Goal: Transaction & Acquisition: Purchase product/service

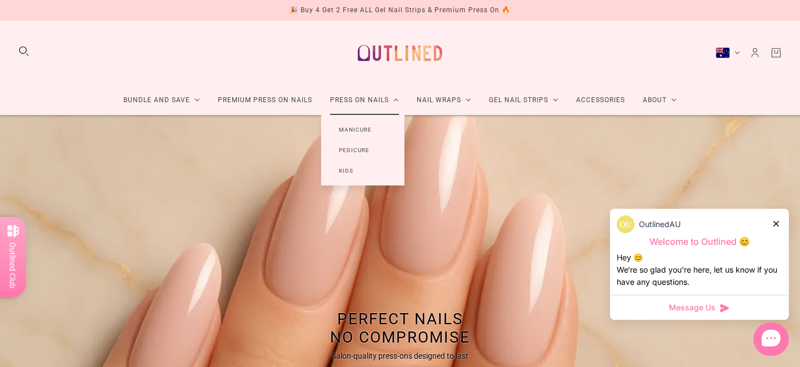
click at [346, 132] on link "Manicure" at bounding box center [355, 129] width 68 height 21
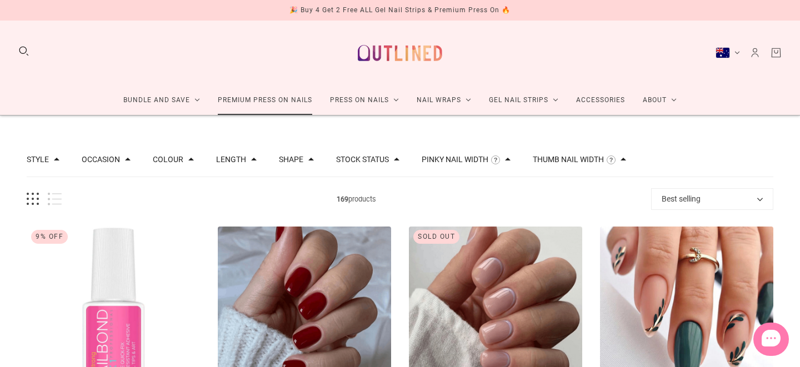
click at [273, 104] on link "Premium Press On Nails" at bounding box center [265, 100] width 112 height 29
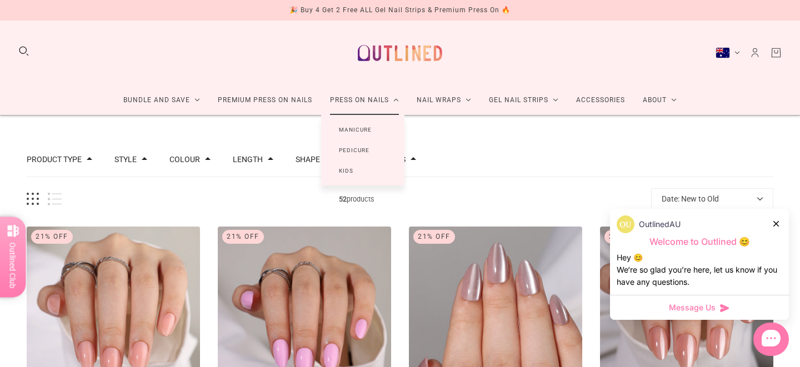
click at [356, 126] on link "Manicure" at bounding box center [355, 129] width 68 height 21
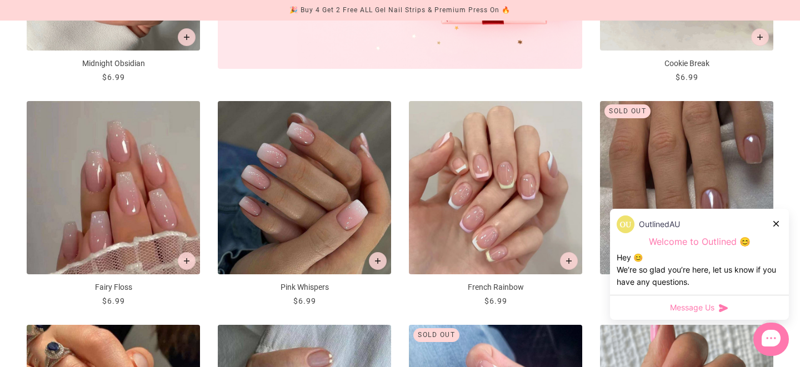
scroll to position [575, 0]
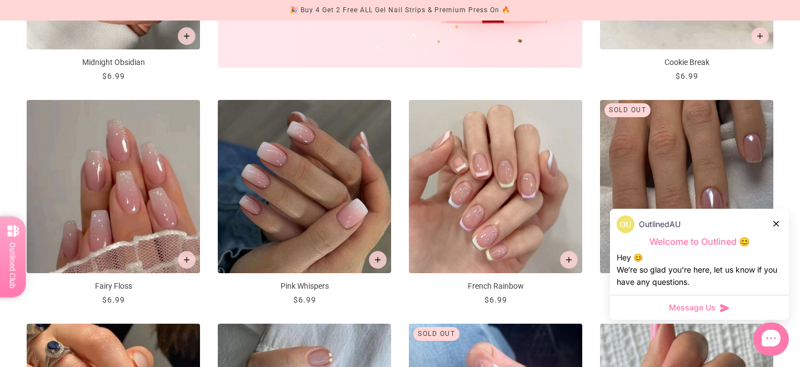
click at [776, 216] on div "OutlinedAU" at bounding box center [700, 225] width 166 height 18
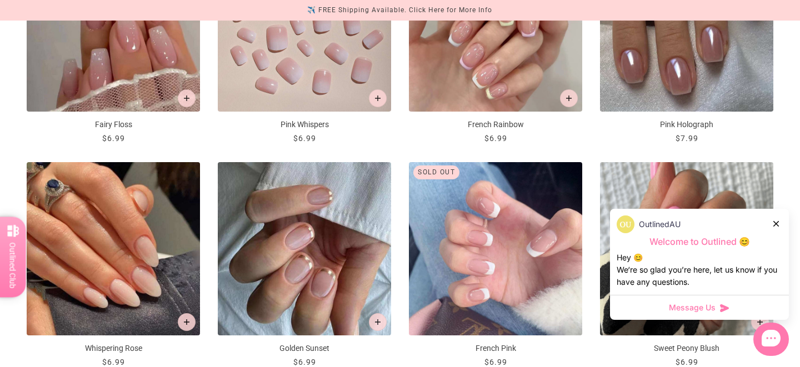
scroll to position [746, 0]
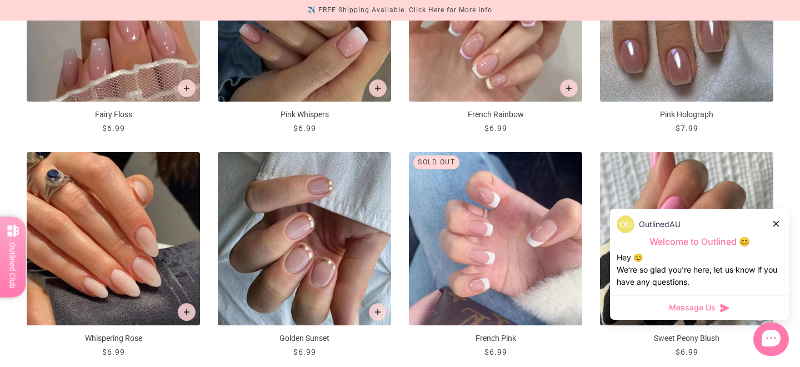
click at [779, 223] on icon at bounding box center [777, 224] width 6 height 6
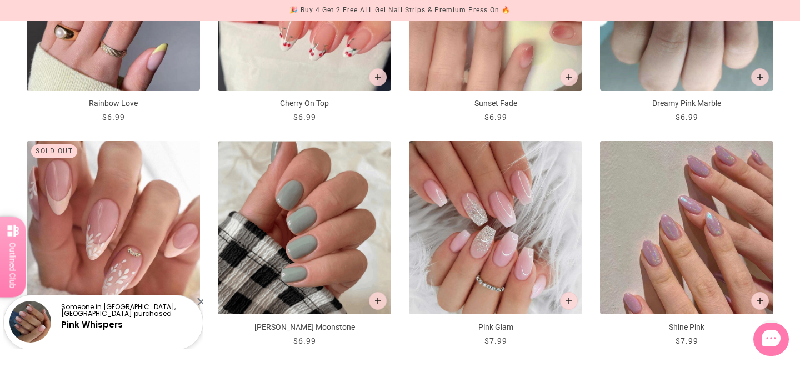
scroll to position [1213, 0]
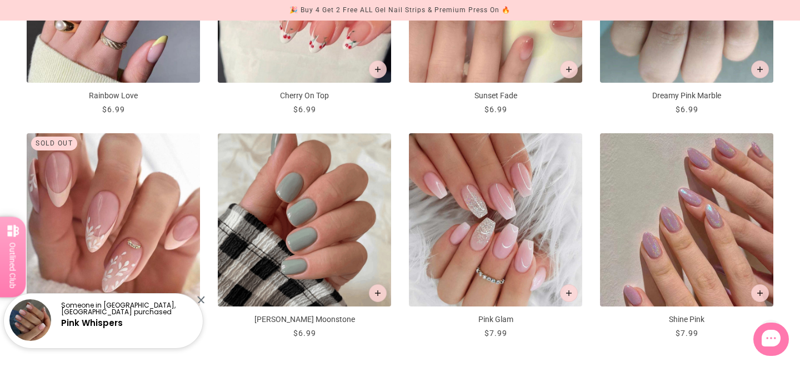
click at [200, 298] on div at bounding box center [200, 299] width 7 height 7
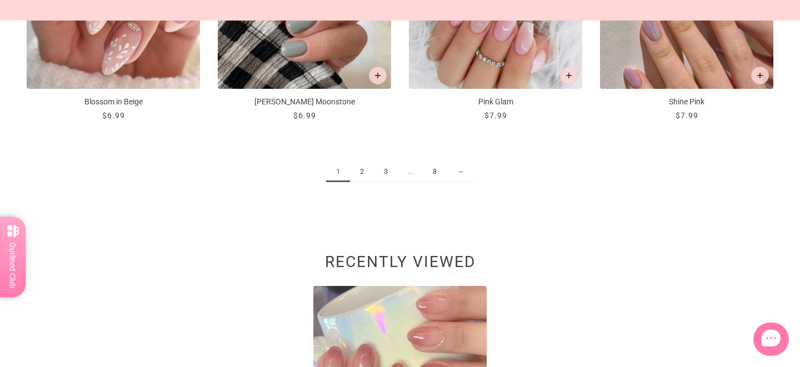
scroll to position [1450, 0]
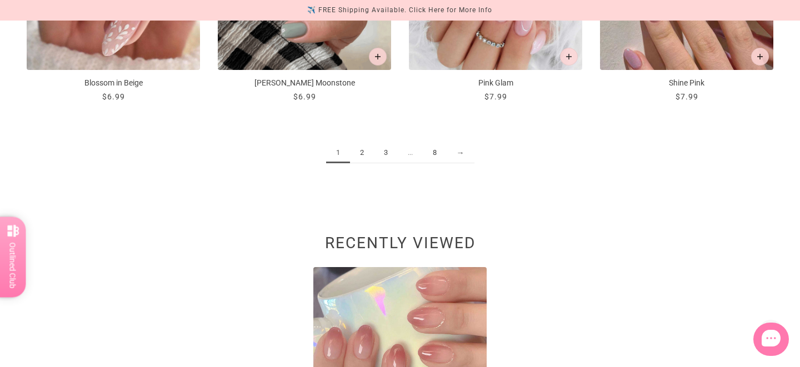
click at [368, 154] on link "2" at bounding box center [362, 153] width 24 height 21
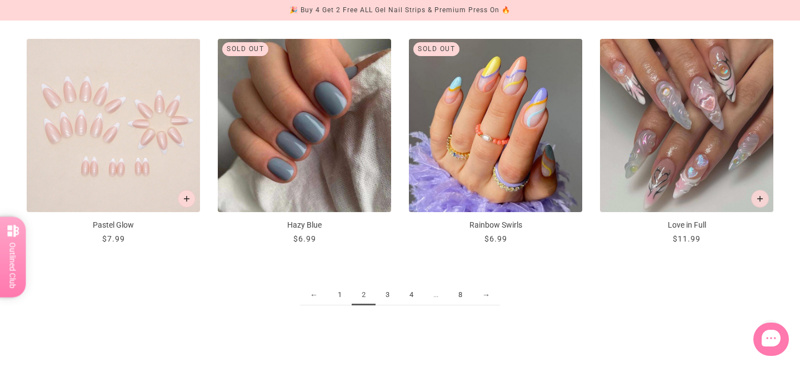
scroll to position [1308, 0]
click at [391, 298] on link "3" at bounding box center [388, 295] width 24 height 21
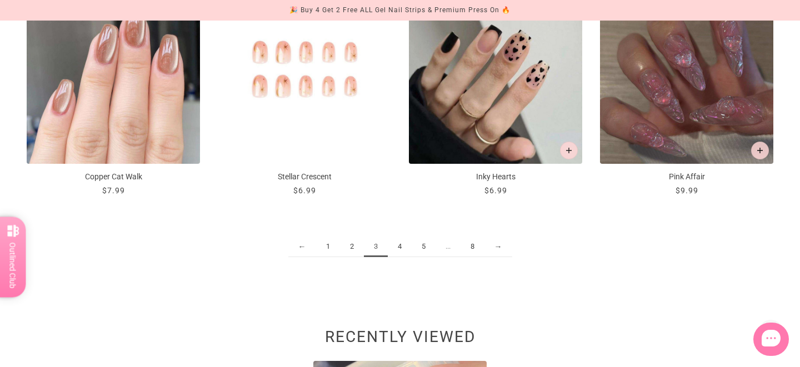
scroll to position [1333, 0]
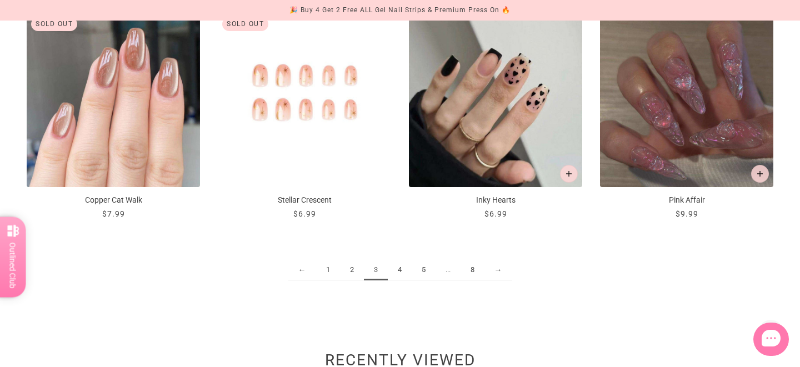
click at [405, 271] on link "4" at bounding box center [400, 270] width 24 height 21
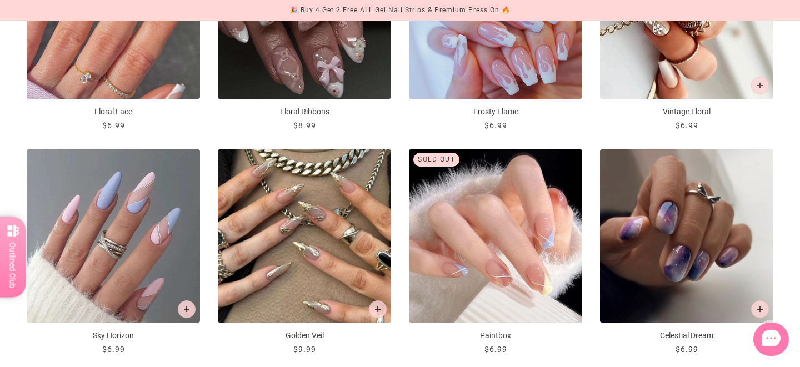
scroll to position [1197, 0]
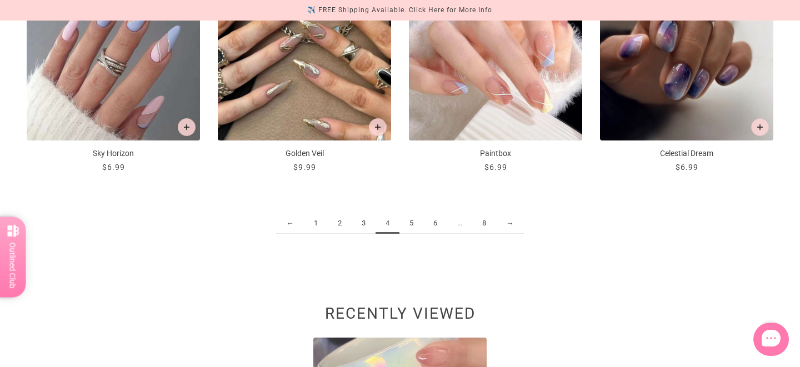
click at [416, 222] on link "5" at bounding box center [412, 223] width 24 height 21
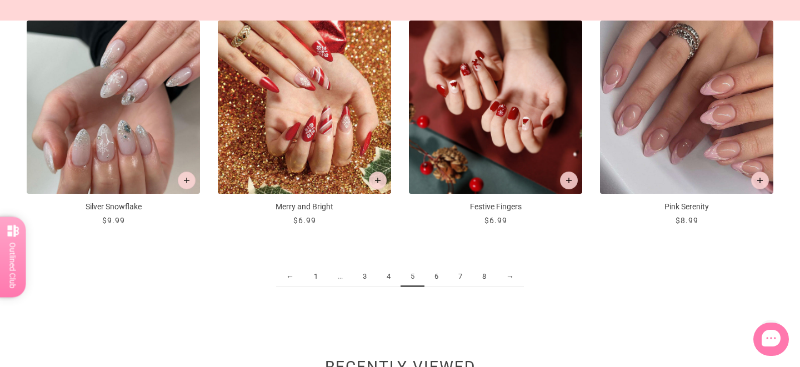
scroll to position [1329, 0]
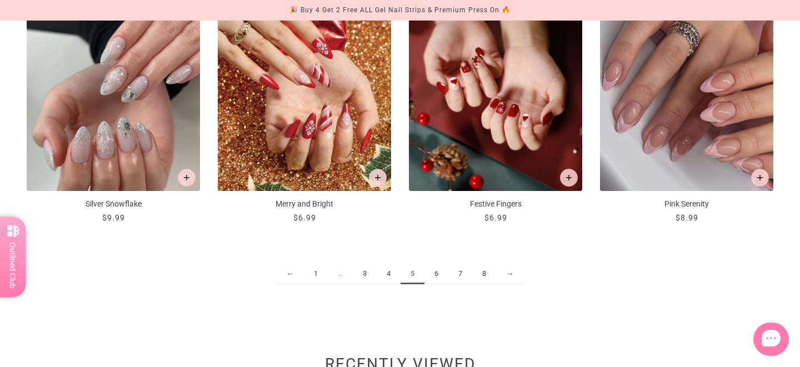
click at [437, 273] on link "6" at bounding box center [437, 274] width 24 height 21
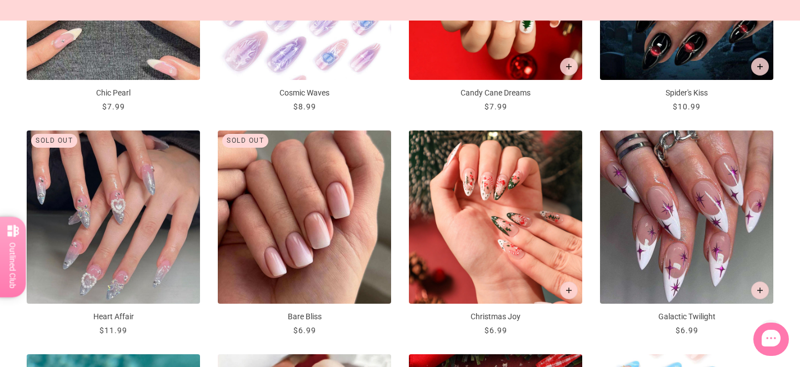
scroll to position [769, 0]
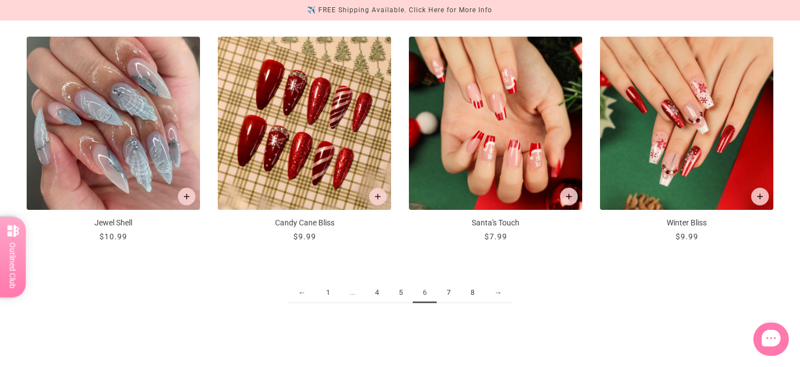
click at [449, 288] on link "7" at bounding box center [449, 293] width 24 height 21
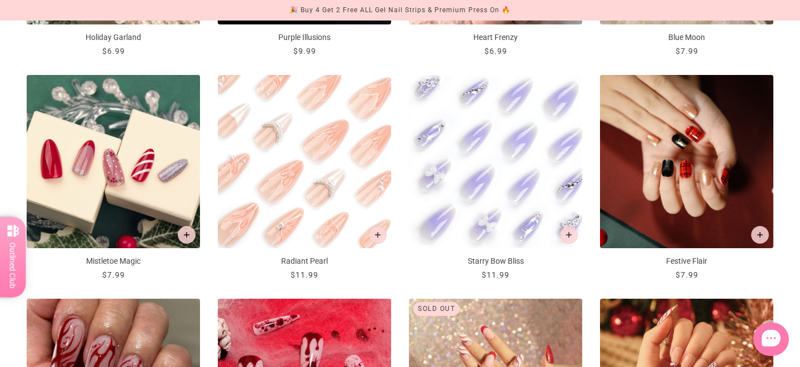
scroll to position [825, 0]
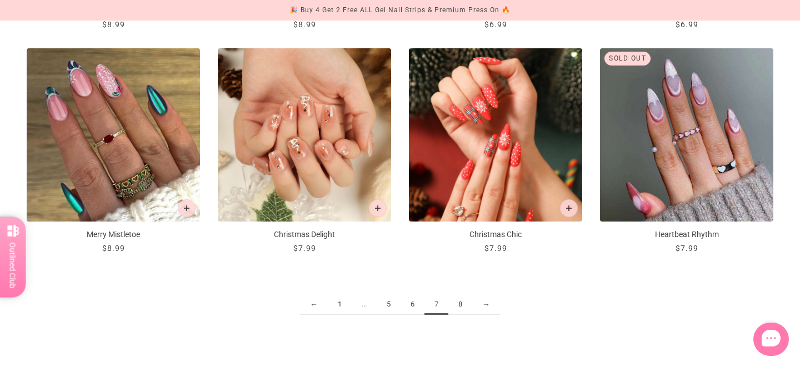
click at [462, 305] on link "8" at bounding box center [460, 305] width 24 height 21
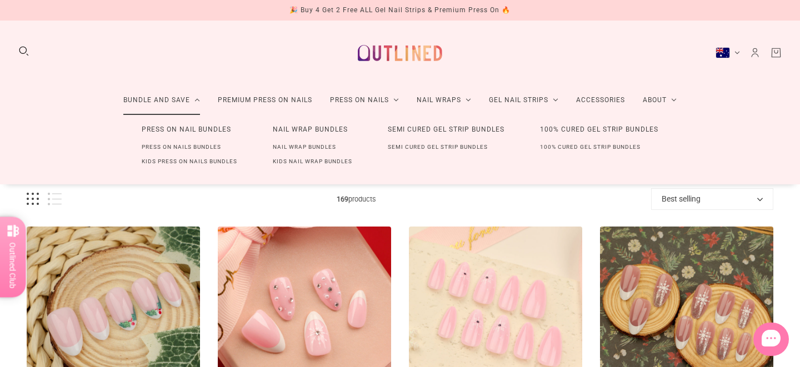
click at [186, 129] on link "Press On Nail Bundles" at bounding box center [186, 129] width 125 height 21
click at [204, 147] on link "Press On Nails Bundles" at bounding box center [181, 147] width 115 height 14
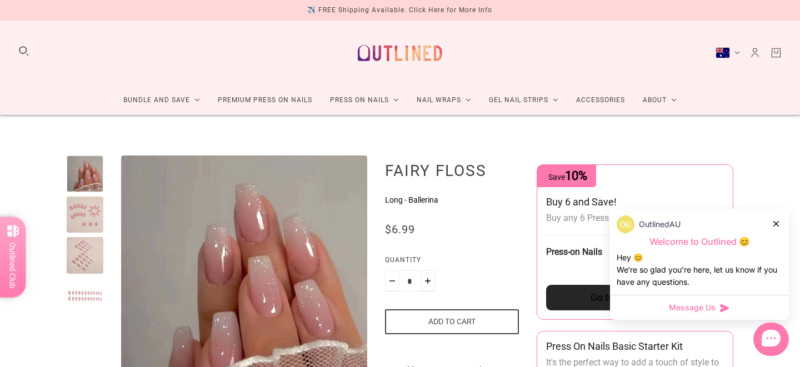
click at [782, 218] on div "OutlinedAU Welcome to Outlined 😊 Hey 😊 We‘re so glad you’re here, let us know i…" at bounding box center [699, 252] width 179 height 86
click at [780, 221] on div "OutlinedAU" at bounding box center [700, 225] width 166 height 18
click at [773, 227] on div "OutlinedAU" at bounding box center [700, 225] width 166 height 18
click at [779, 224] on icon at bounding box center [777, 224] width 6 height 6
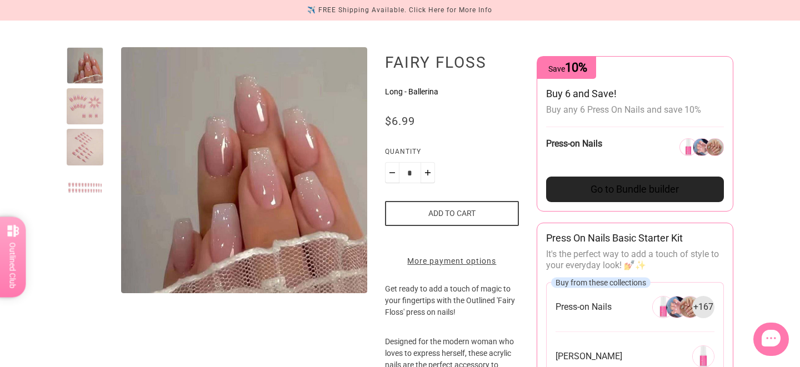
scroll to position [110, 0]
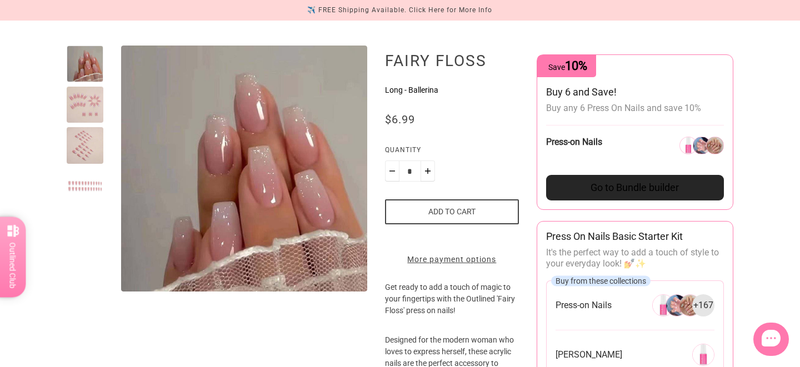
click at [83, 106] on div at bounding box center [85, 105] width 37 height 37
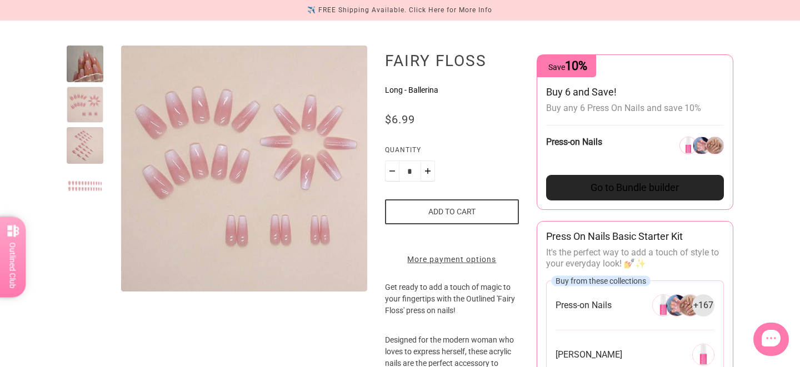
click at [88, 134] on div at bounding box center [85, 145] width 37 height 37
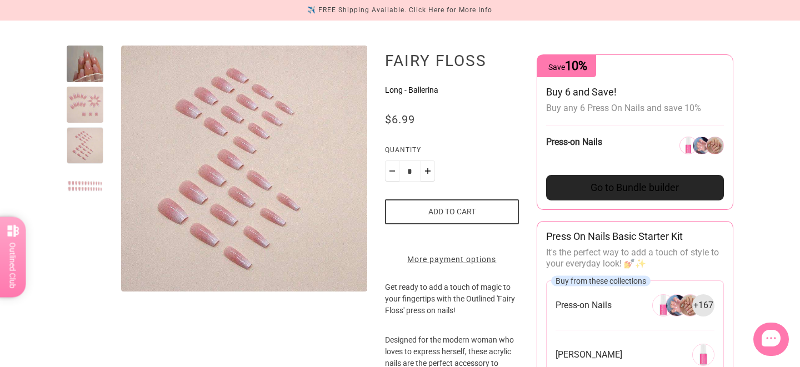
click at [89, 187] on div at bounding box center [85, 186] width 37 height 37
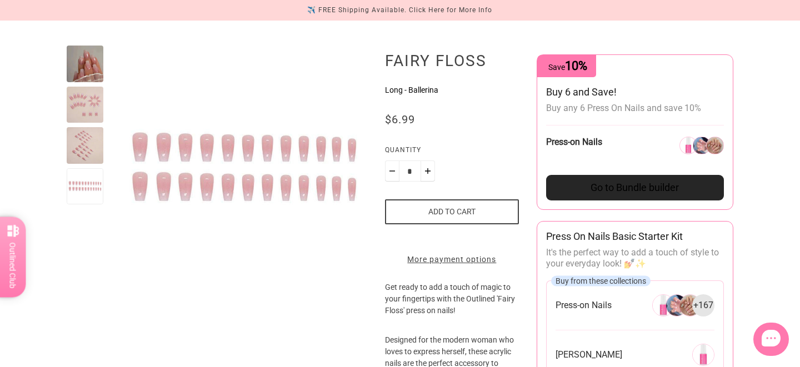
click at [88, 131] on div at bounding box center [85, 145] width 37 height 37
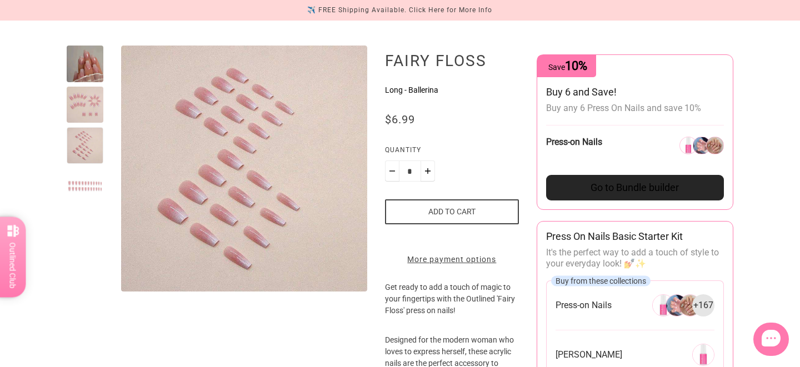
click at [86, 111] on div at bounding box center [85, 105] width 37 height 37
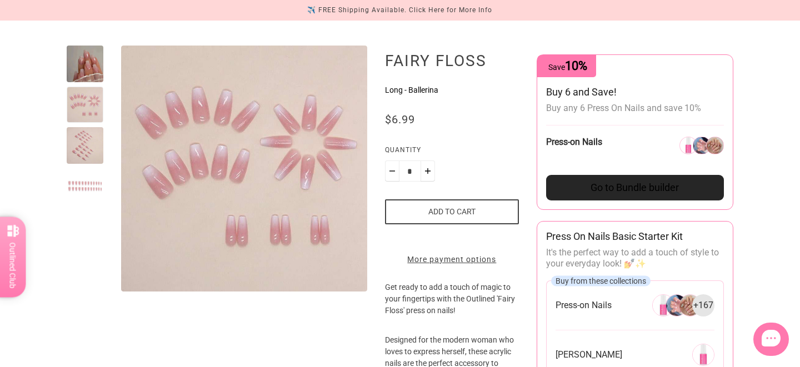
click at [96, 153] on div at bounding box center [85, 145] width 37 height 37
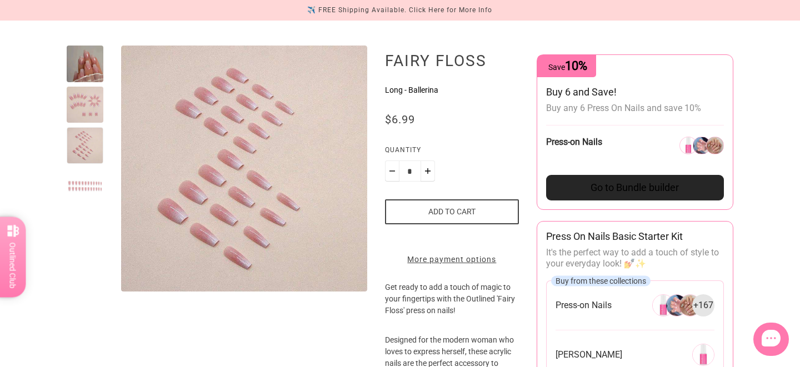
scroll to position [109, 0]
click at [478, 119] on div "$6.99" at bounding box center [452, 120] width 134 height 13
click at [95, 54] on div at bounding box center [85, 64] width 37 height 37
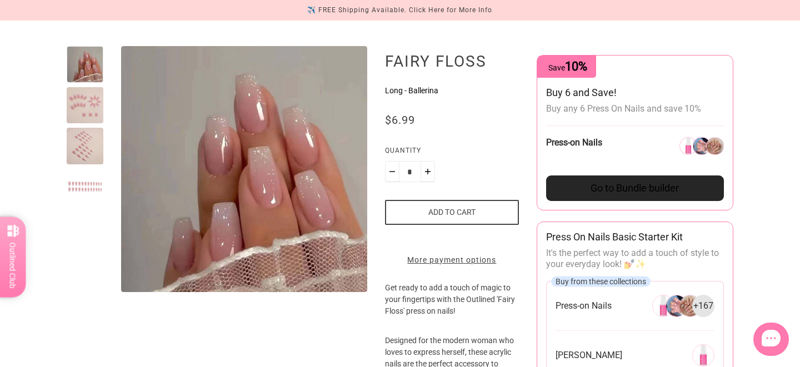
click at [77, 182] on div at bounding box center [85, 187] width 37 height 37
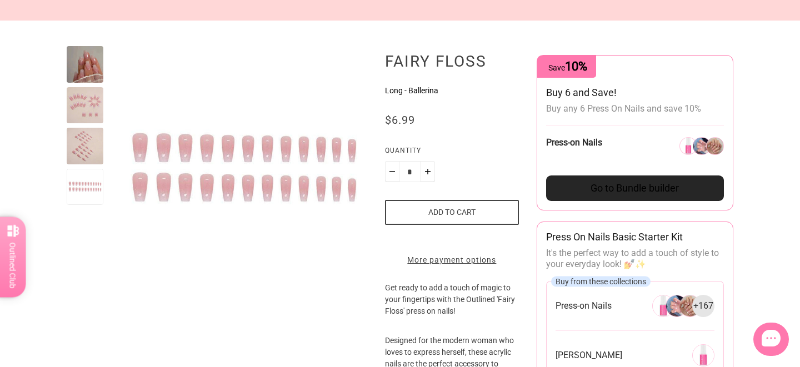
click at [90, 66] on div at bounding box center [85, 64] width 37 height 37
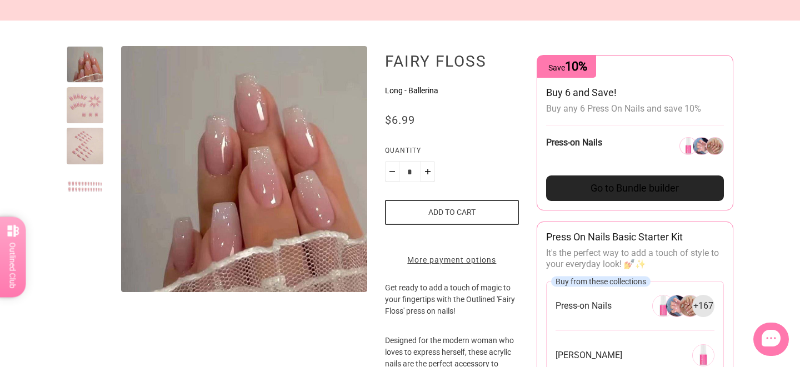
click at [109, 113] on product-media-variants at bounding box center [217, 169] width 301 height 246
click at [93, 113] on div at bounding box center [85, 105] width 37 height 37
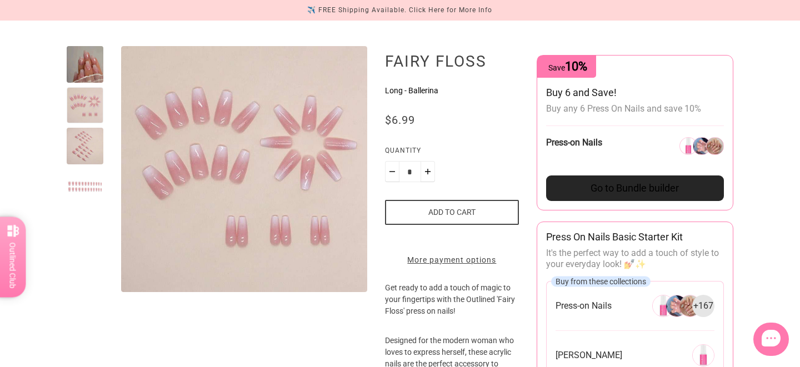
click at [450, 210] on button "Add to cart" at bounding box center [452, 212] width 134 height 25
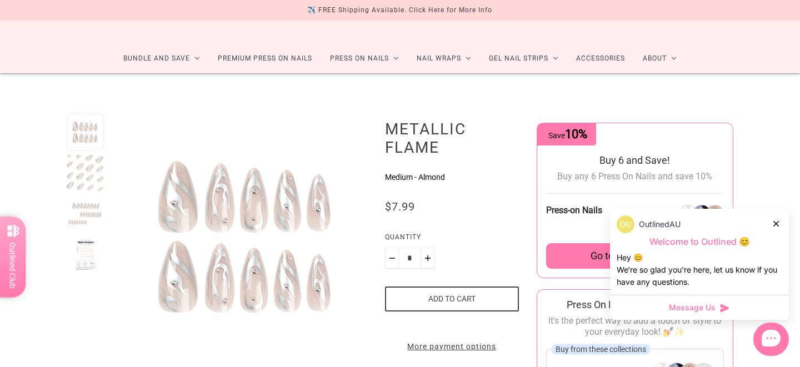
scroll to position [58, 0]
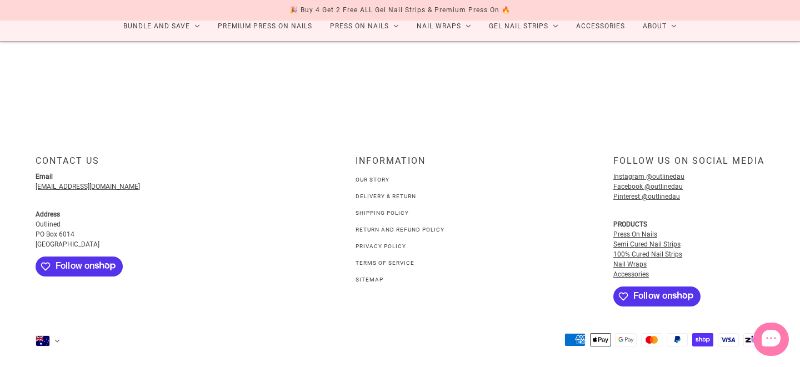
scroll to position [74, 0]
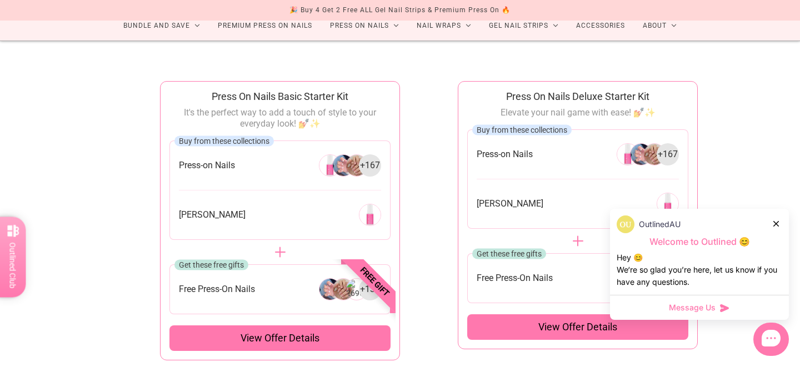
click at [779, 222] on icon at bounding box center [777, 224] width 6 height 6
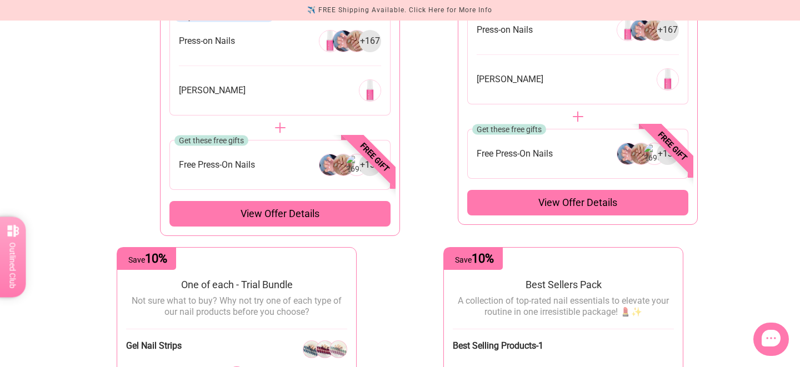
scroll to position [0, 0]
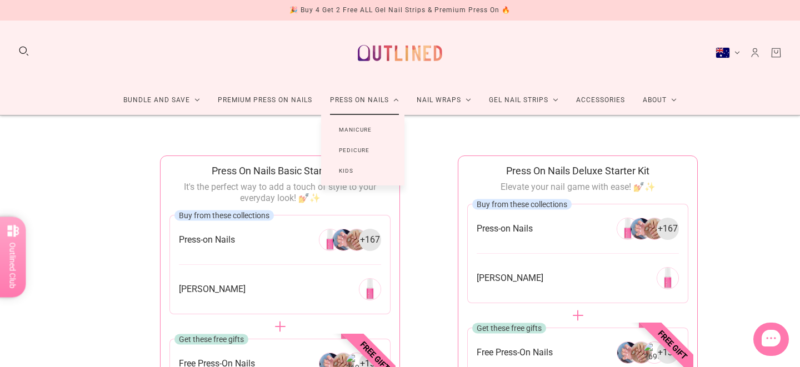
click at [368, 102] on link "Press On Nails" at bounding box center [364, 100] width 87 height 29
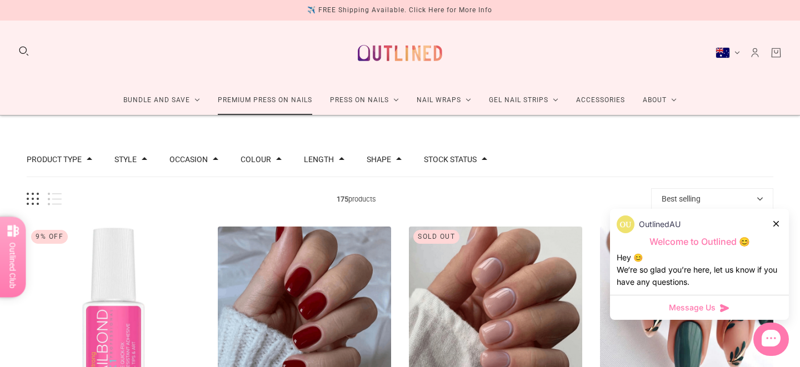
click at [236, 101] on link "Premium Press On Nails" at bounding box center [265, 100] width 112 height 29
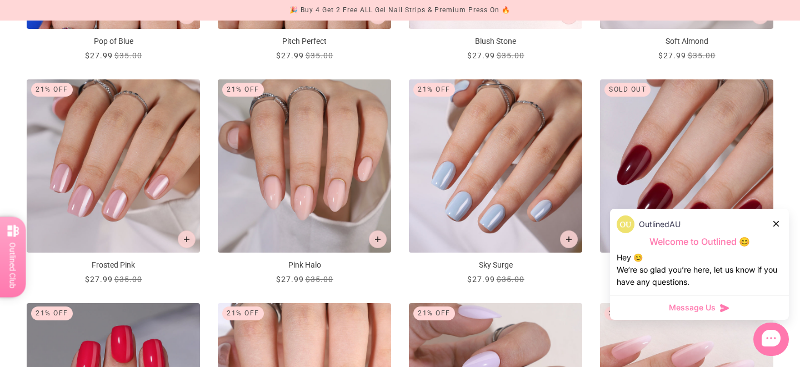
scroll to position [822, 0]
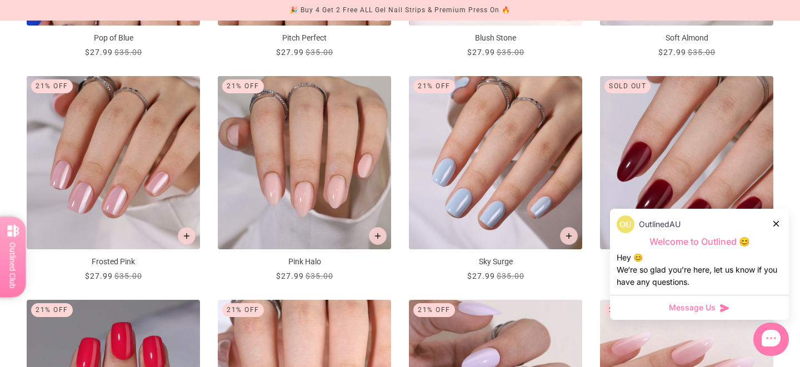
click at [779, 227] on div at bounding box center [777, 224] width 7 height 12
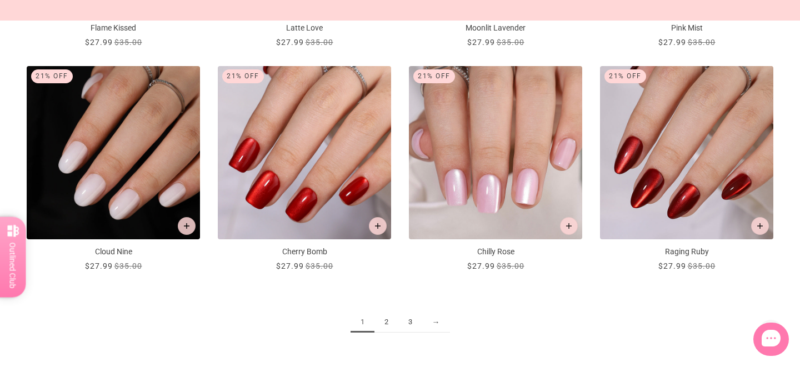
scroll to position [1291, 0]
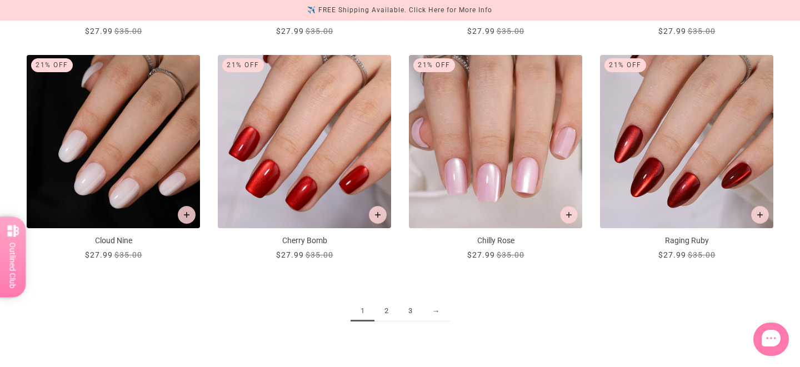
click at [394, 317] on link "2" at bounding box center [387, 311] width 24 height 21
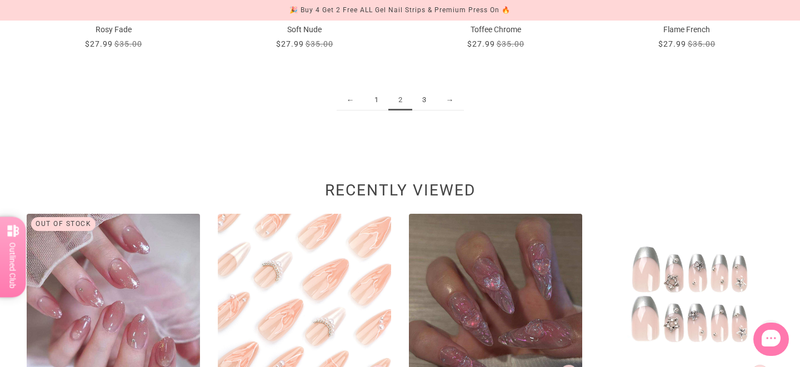
click at [425, 103] on link "3" at bounding box center [424, 100] width 24 height 21
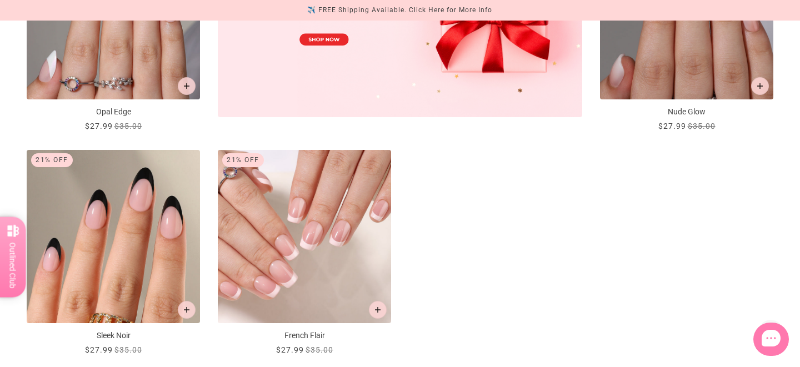
scroll to position [526, 0]
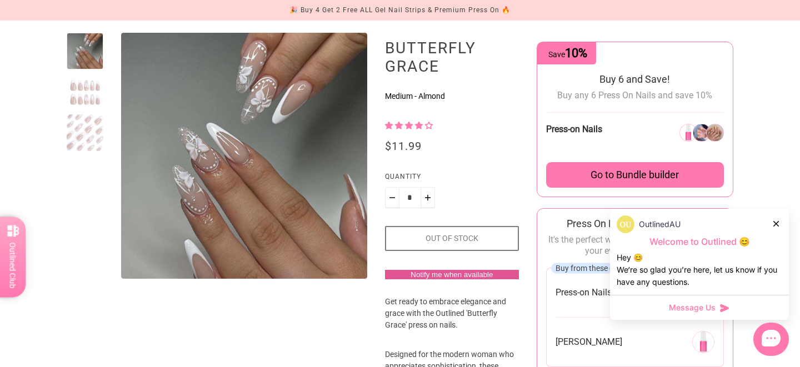
scroll to position [124, 0]
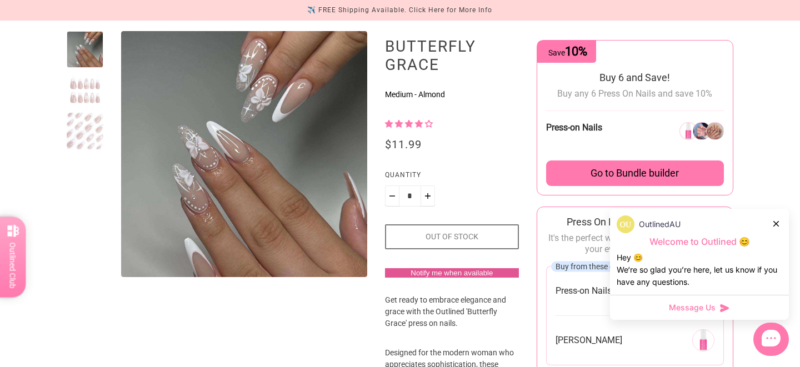
click at [94, 84] on div at bounding box center [85, 90] width 37 height 37
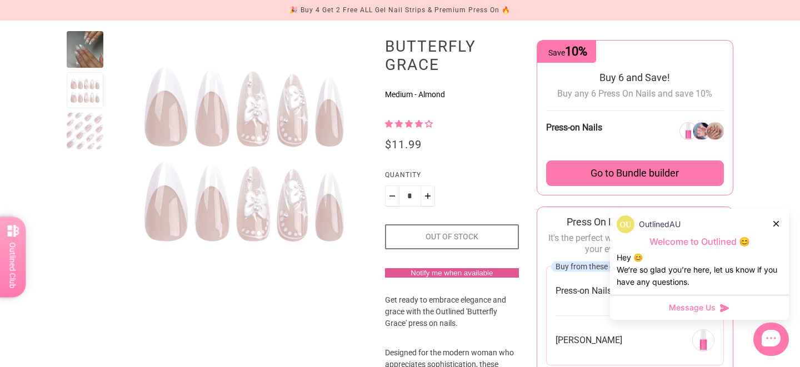
click at [87, 113] on div at bounding box center [85, 131] width 37 height 37
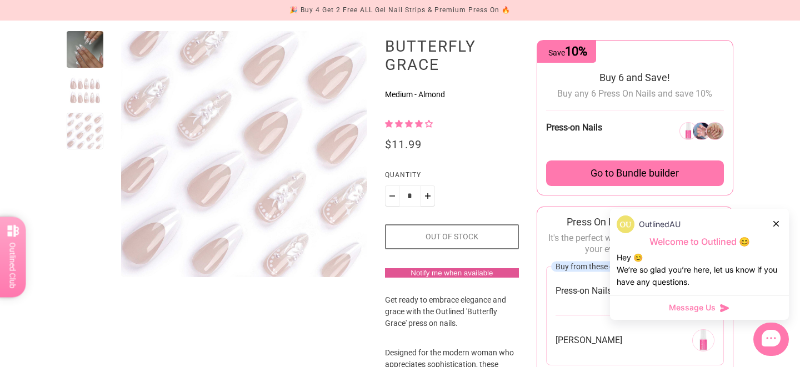
click at [86, 82] on div at bounding box center [85, 90] width 37 height 37
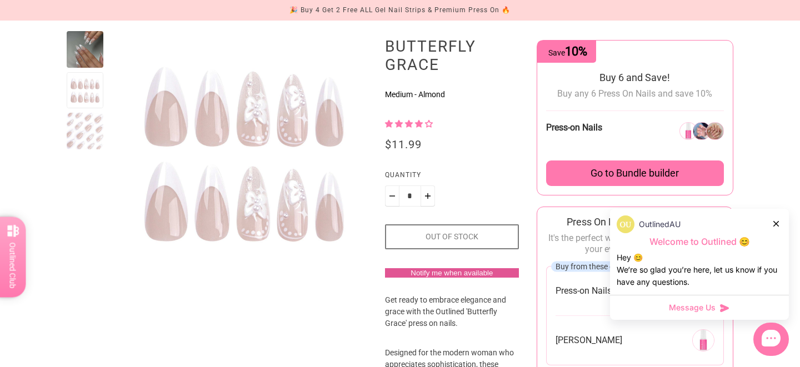
click at [83, 58] on div at bounding box center [85, 49] width 37 height 37
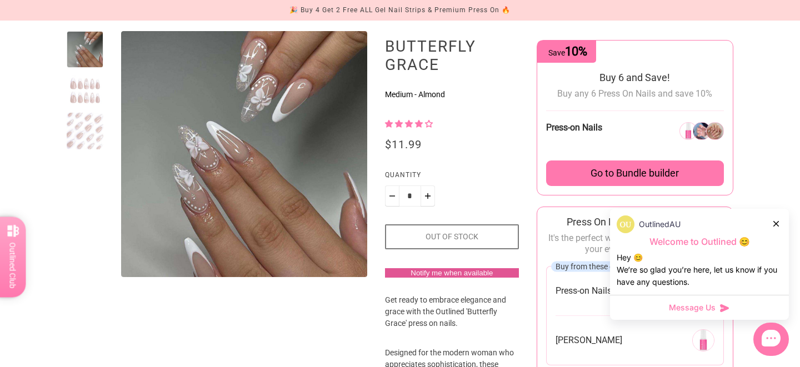
click at [89, 97] on div at bounding box center [85, 90] width 37 height 37
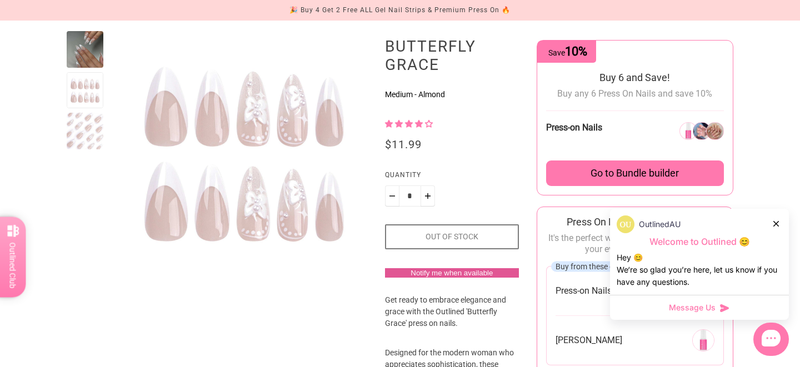
click at [90, 58] on div at bounding box center [85, 49] width 37 height 37
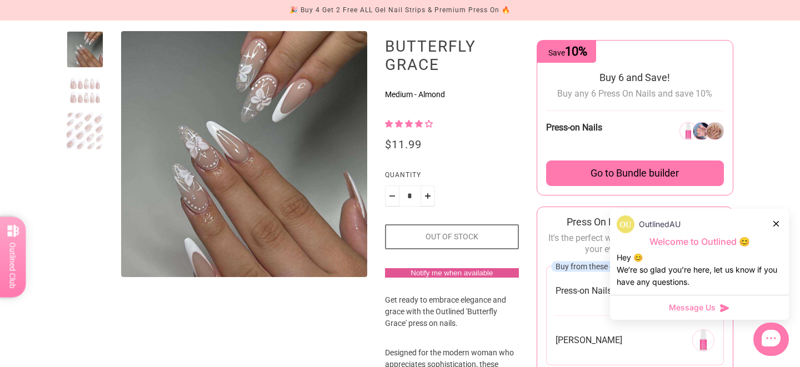
click at [90, 85] on div at bounding box center [85, 90] width 37 height 37
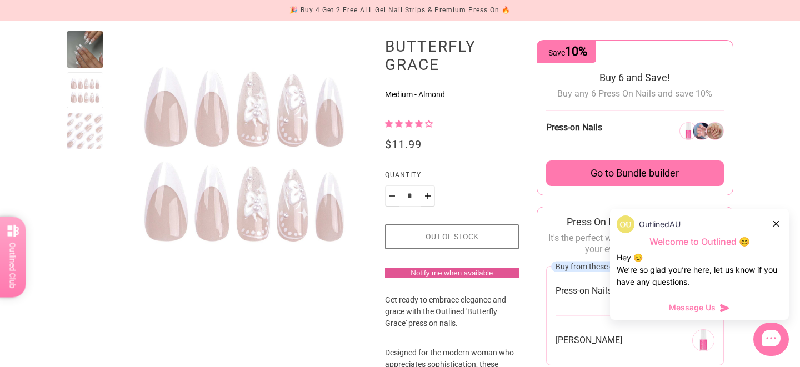
click at [481, 189] on quantity-selector "Quantity *" at bounding box center [452, 187] width 134 height 37
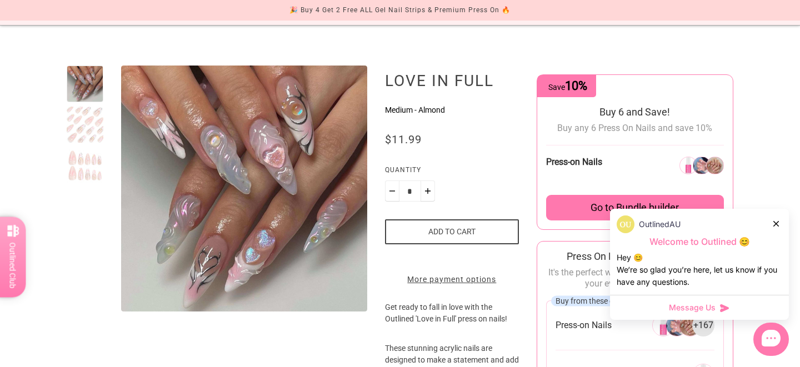
scroll to position [124, 0]
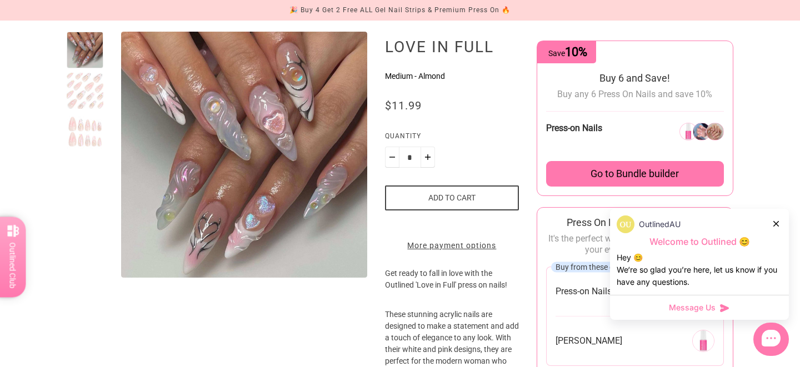
click at [88, 109] on div at bounding box center [85, 155] width 37 height 246
click at [92, 136] on div at bounding box center [85, 131] width 37 height 37
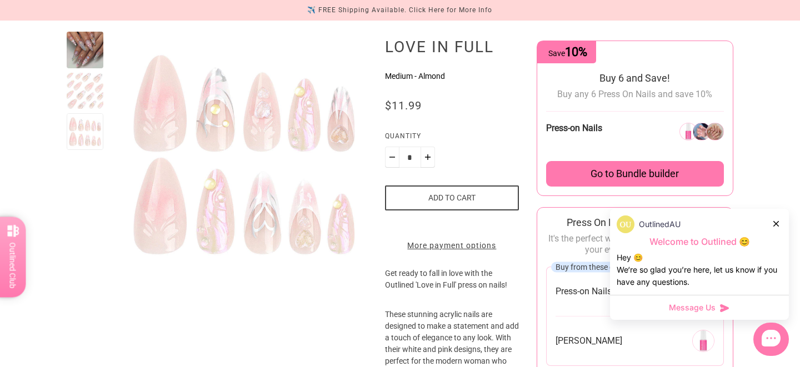
click at [93, 92] on div at bounding box center [85, 91] width 37 height 37
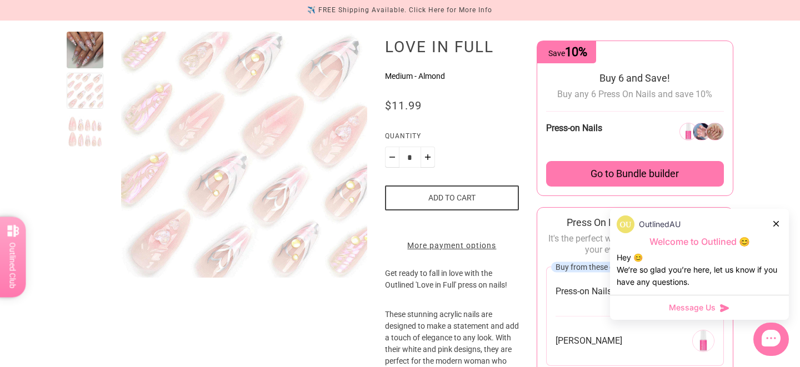
click at [93, 57] on div at bounding box center [85, 50] width 37 height 37
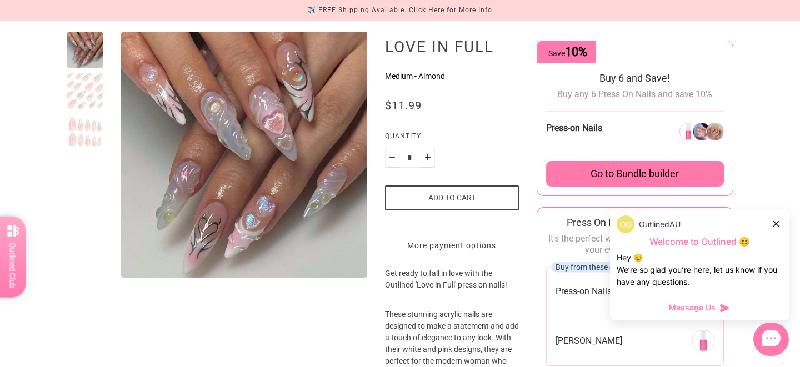
click at [91, 74] on div at bounding box center [85, 91] width 37 height 37
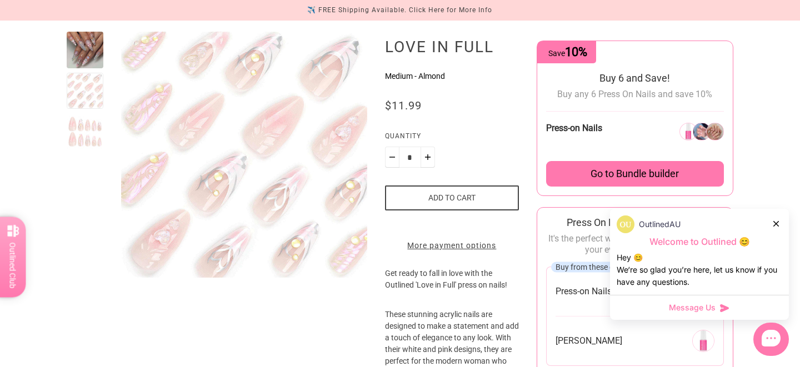
click at [88, 112] on div at bounding box center [85, 155] width 37 height 246
click at [79, 120] on div at bounding box center [85, 131] width 37 height 37
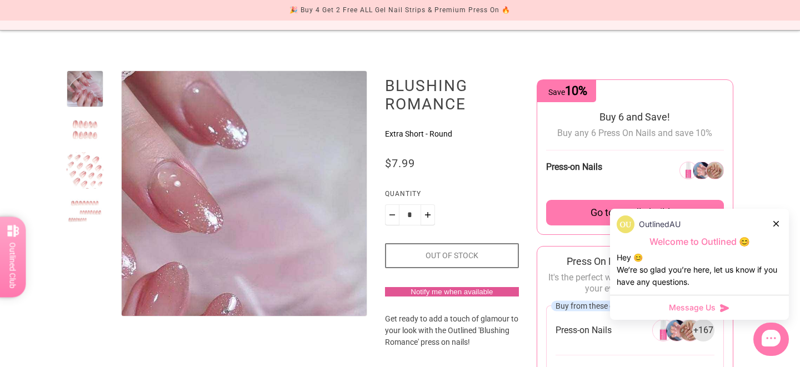
scroll to position [98, 0]
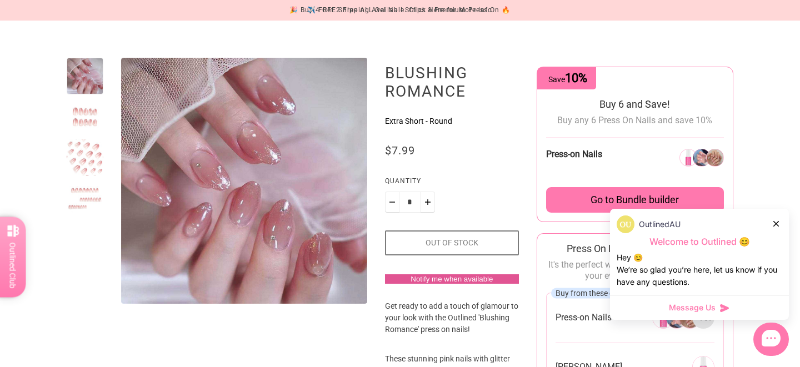
click at [87, 119] on div at bounding box center [85, 117] width 37 height 37
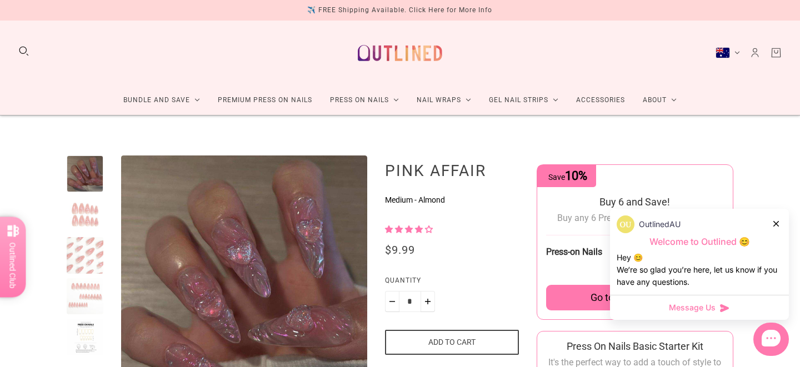
click at [98, 225] on div at bounding box center [85, 215] width 37 height 37
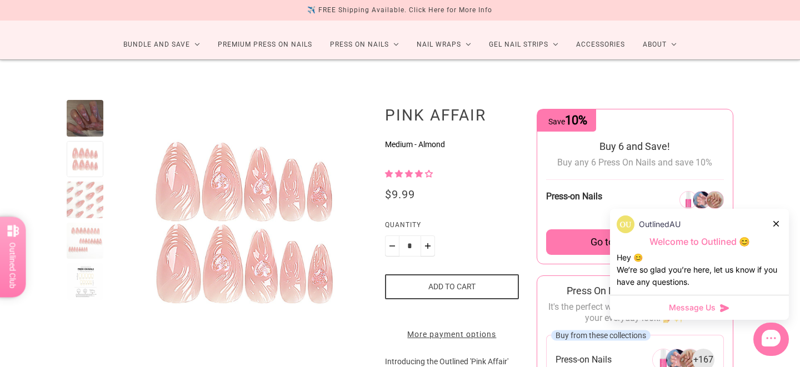
scroll to position [71, 0]
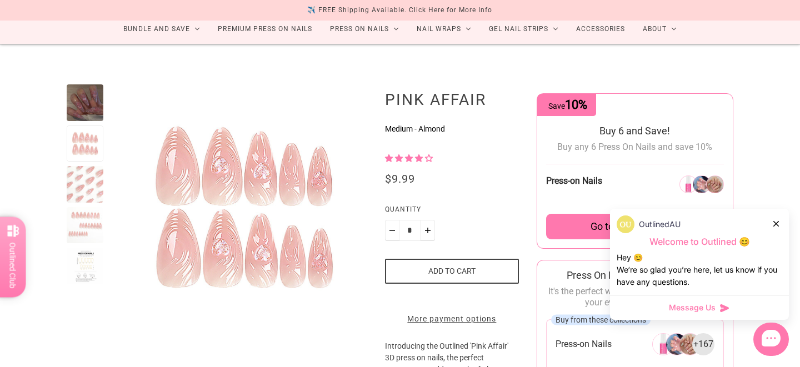
click at [88, 194] on div at bounding box center [85, 184] width 37 height 37
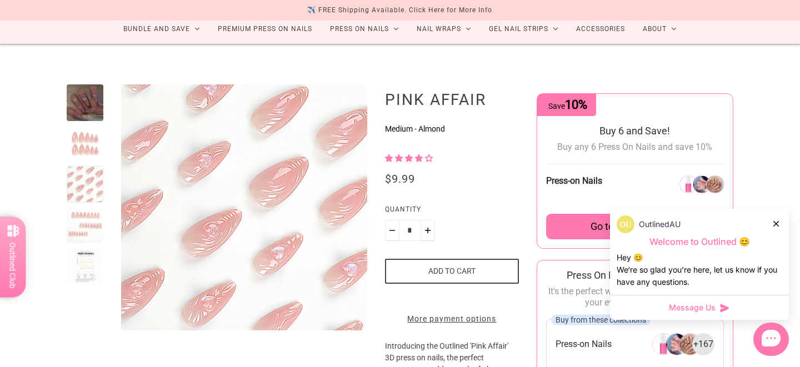
click at [89, 212] on div at bounding box center [85, 225] width 37 height 37
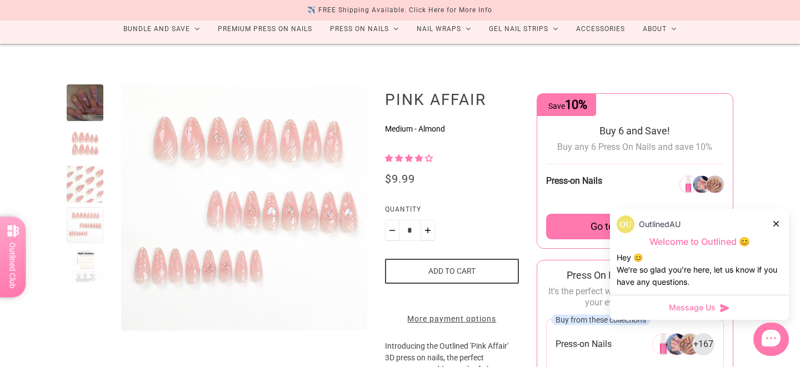
click at [87, 249] on div at bounding box center [85, 266] width 37 height 37
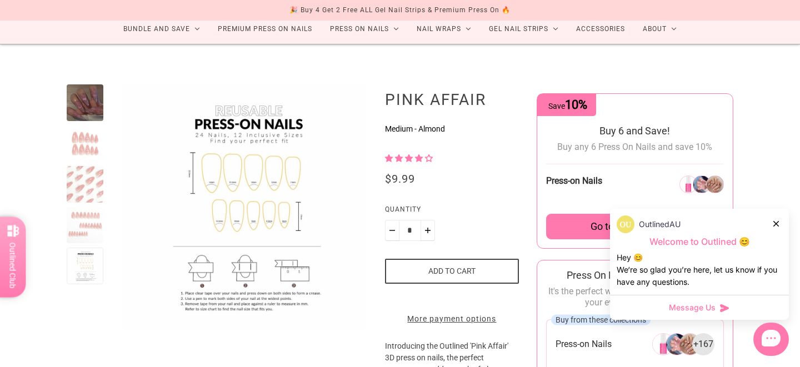
click at [92, 114] on div at bounding box center [85, 102] width 37 height 37
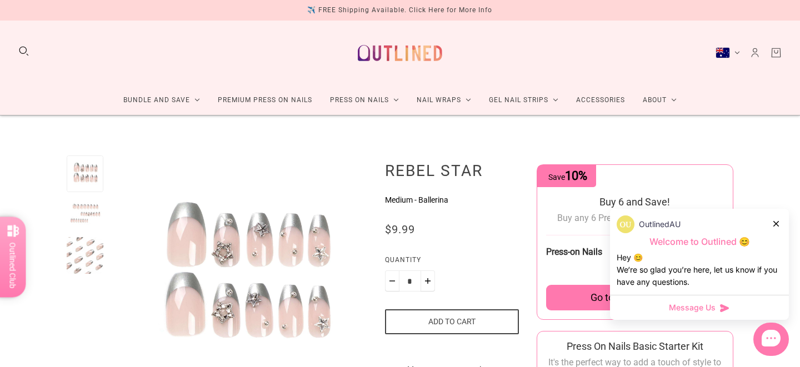
click at [87, 206] on div at bounding box center [85, 215] width 37 height 37
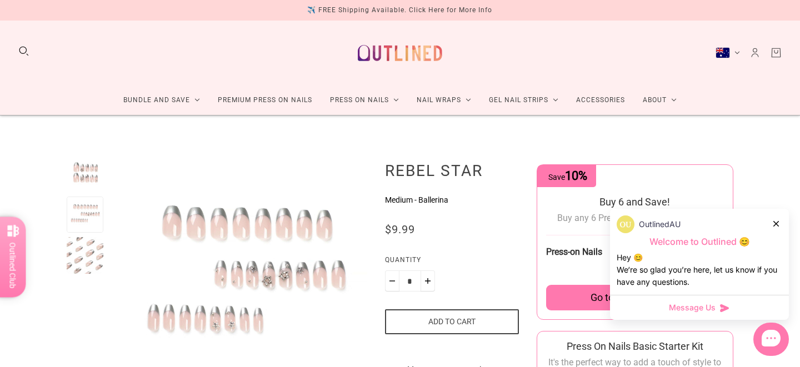
click at [87, 247] on div at bounding box center [85, 255] width 37 height 37
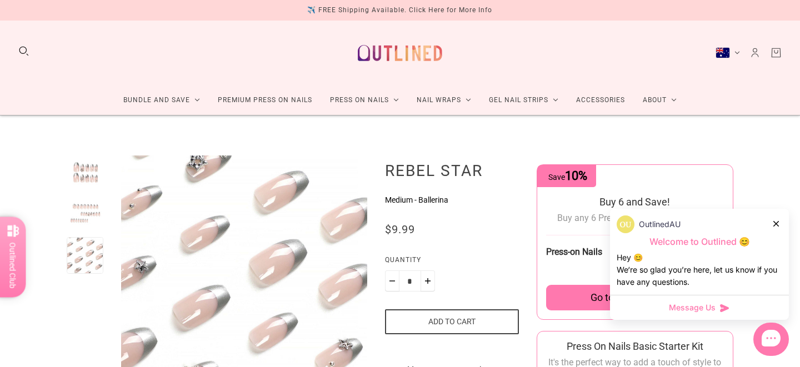
click at [88, 174] on div at bounding box center [85, 174] width 37 height 37
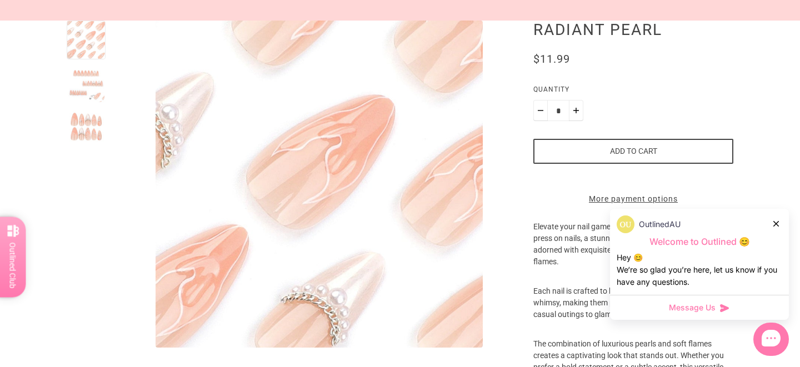
scroll to position [157, 0]
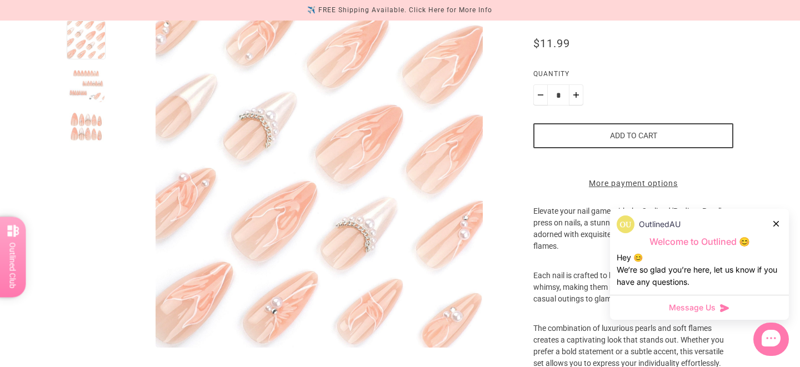
click at [86, 84] on div at bounding box center [86, 83] width 39 height 39
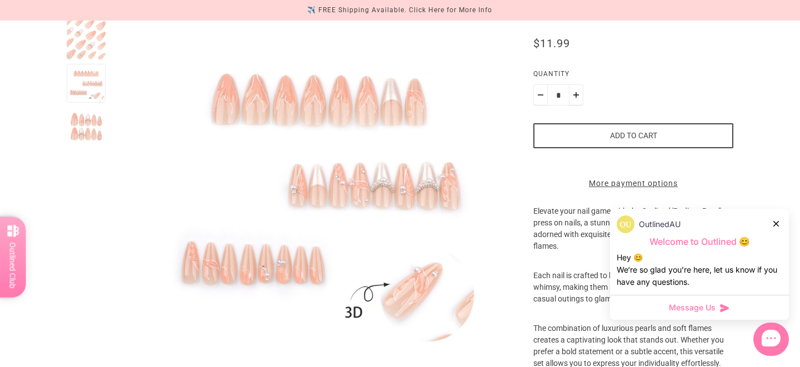
click at [86, 129] on div at bounding box center [86, 126] width 39 height 39
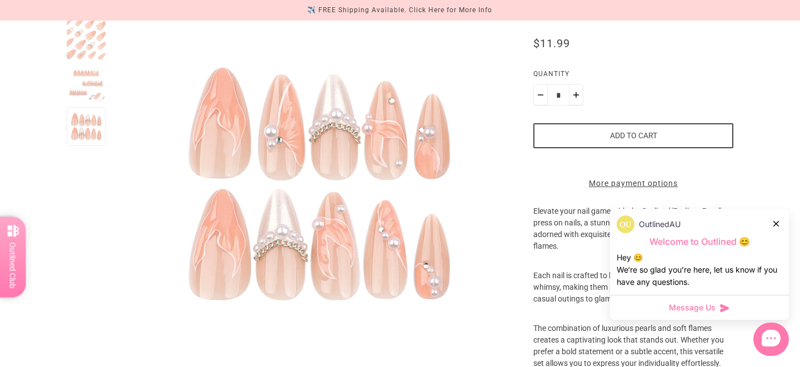
click at [84, 71] on div at bounding box center [86, 83] width 39 height 39
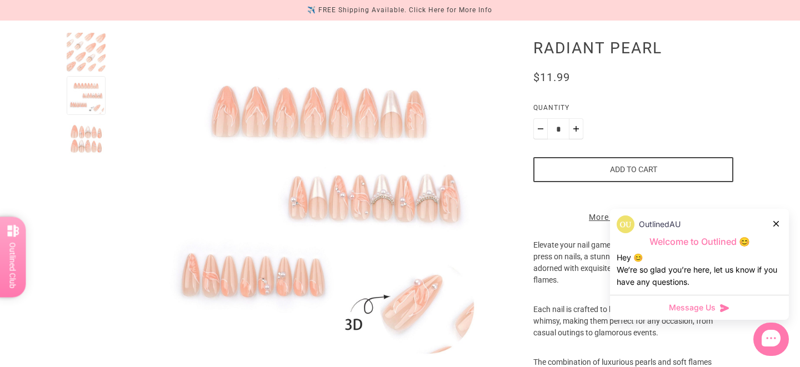
scroll to position [122, 0]
click at [91, 58] on div at bounding box center [86, 52] width 39 height 39
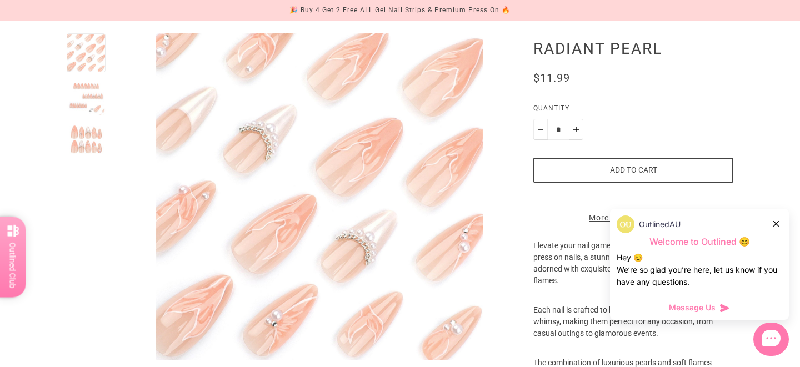
click at [87, 103] on div at bounding box center [86, 96] width 39 height 39
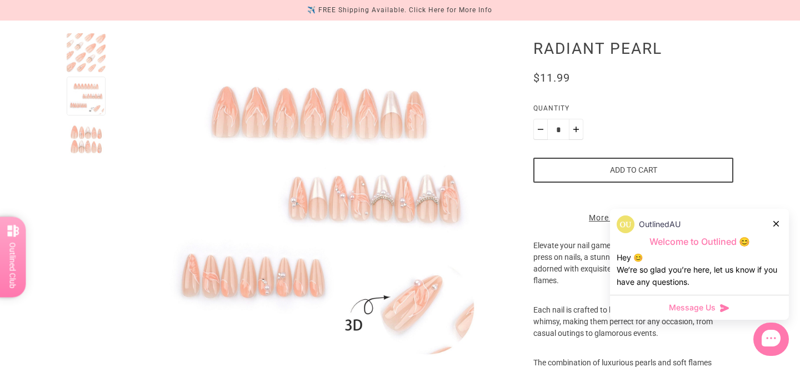
click at [87, 123] on div at bounding box center [86, 139] width 39 height 39
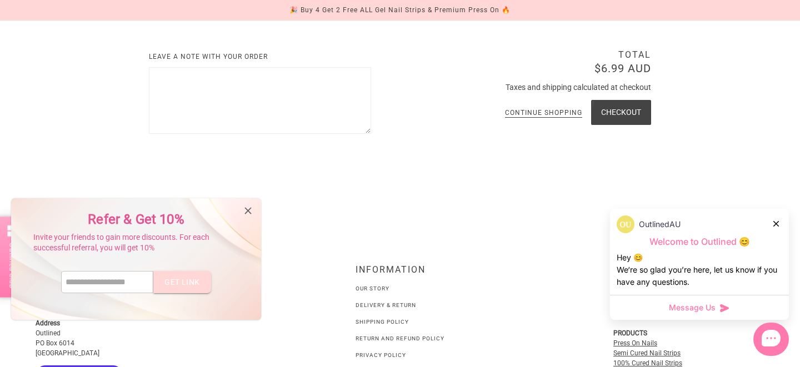
scroll to position [315, 0]
click at [616, 112] on button "Checkout" at bounding box center [621, 111] width 60 height 25
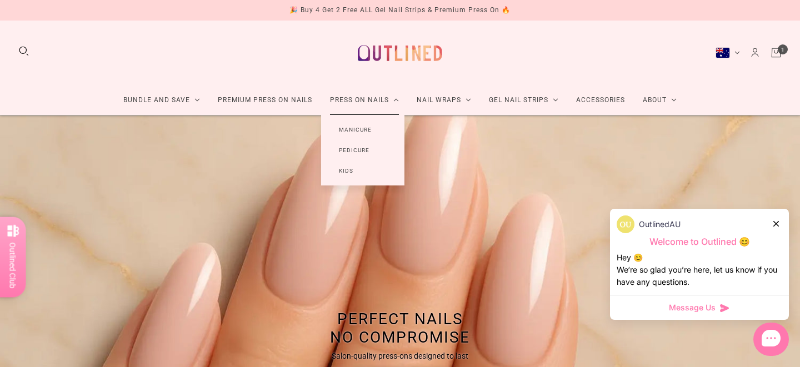
click at [358, 126] on link "Manicure" at bounding box center [355, 129] width 68 height 21
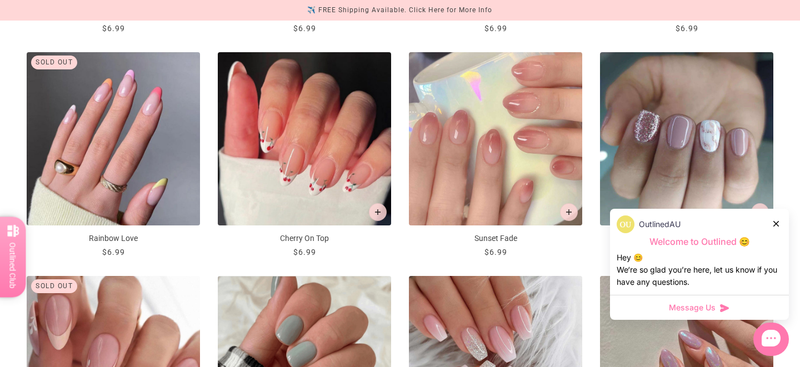
scroll to position [1071, 0]
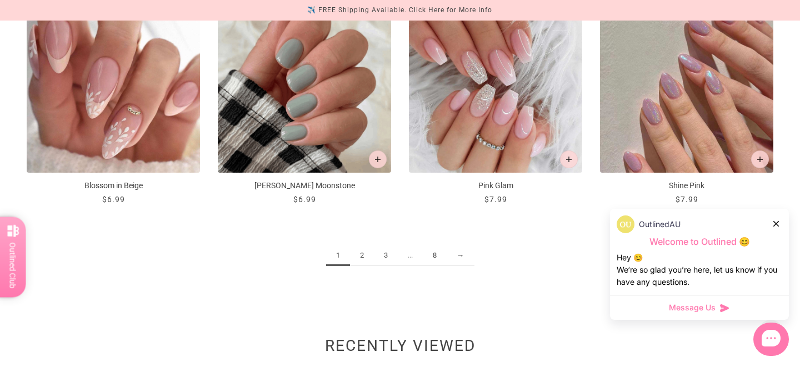
click at [361, 256] on link "2" at bounding box center [362, 256] width 24 height 21
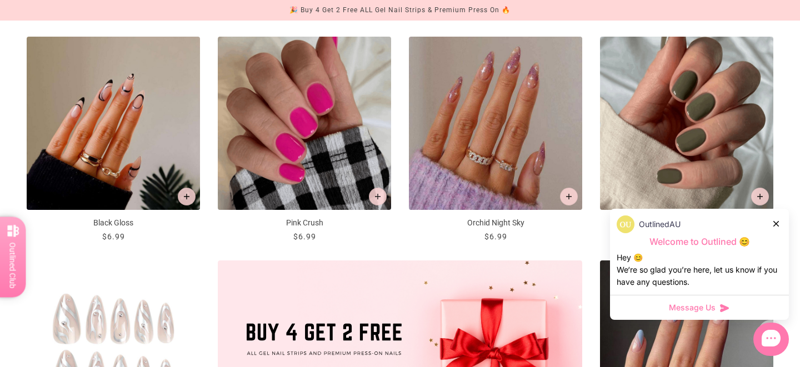
scroll to position [191, 0]
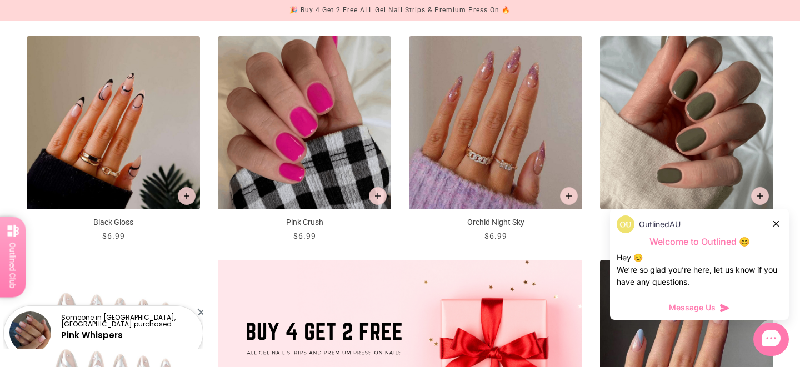
click at [774, 222] on icon at bounding box center [777, 224] width 6 height 6
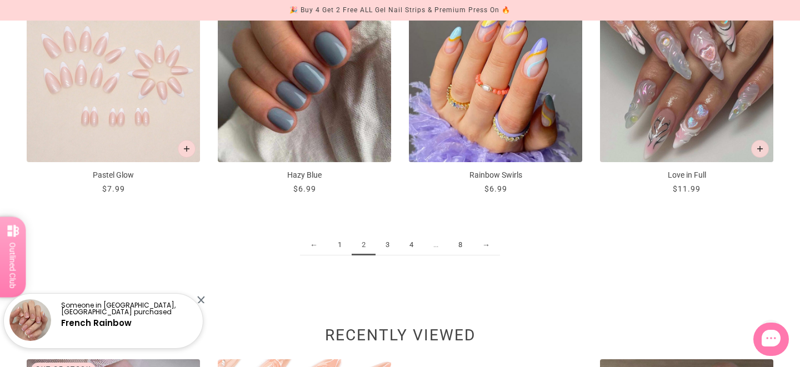
scroll to position [1359, 0]
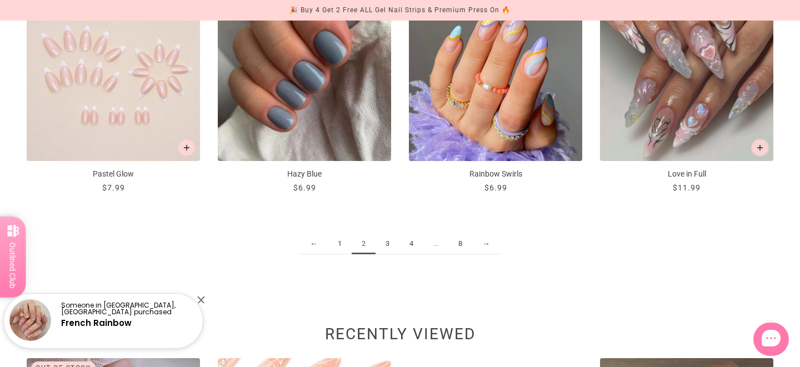
click at [387, 252] on link "3" at bounding box center [388, 244] width 24 height 21
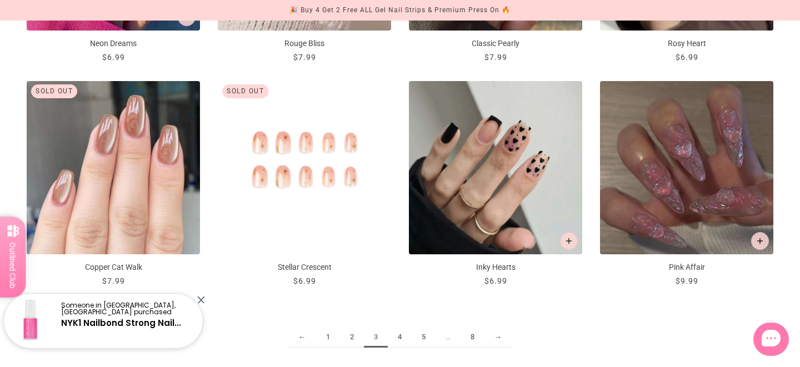
scroll to position [1268, 0]
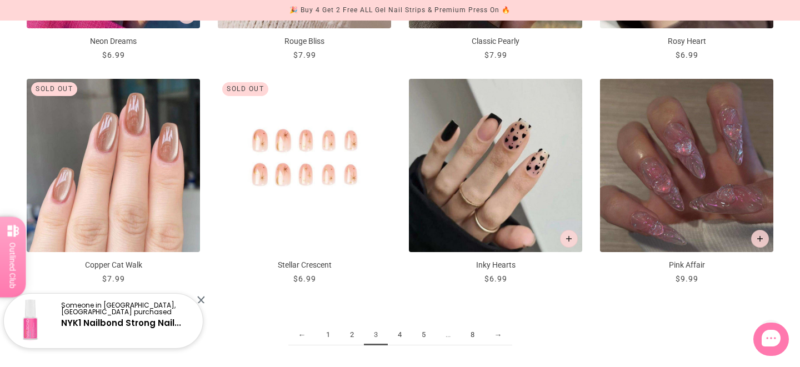
click at [400, 335] on link "4" at bounding box center [400, 335] width 24 height 21
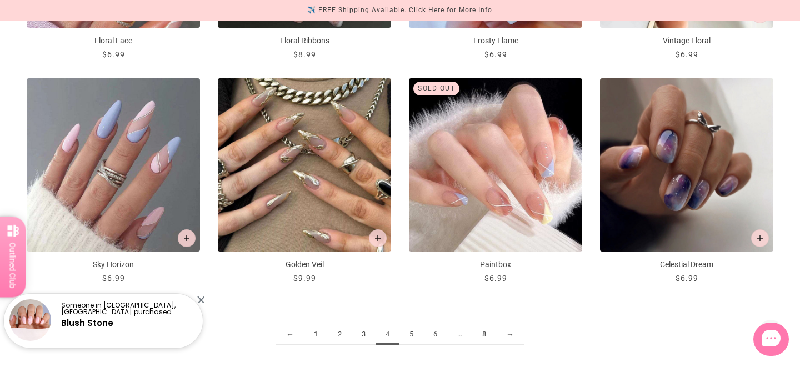
scroll to position [1271, 0]
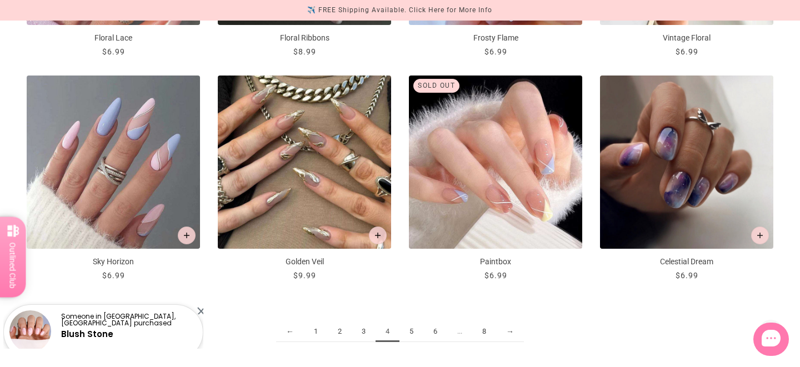
click at [407, 330] on link "5" at bounding box center [412, 332] width 24 height 21
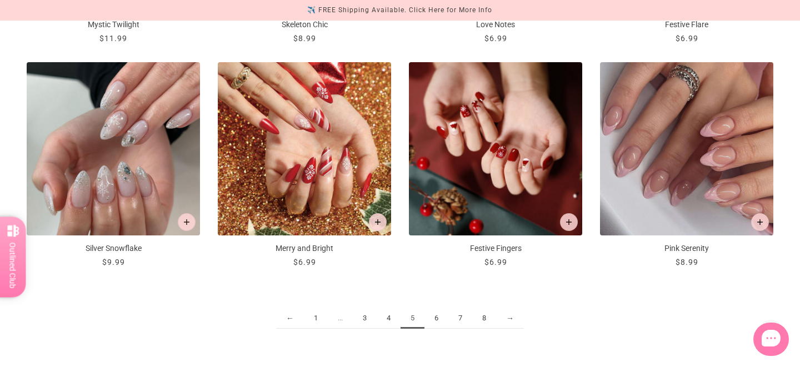
scroll to position [1288, 0]
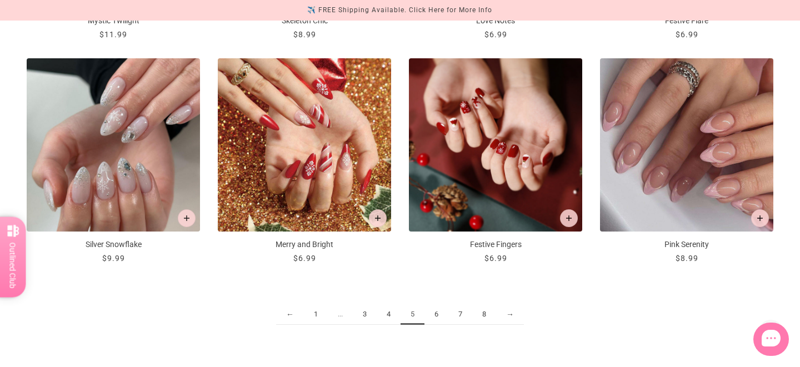
click at [438, 318] on link "6" at bounding box center [437, 315] width 24 height 21
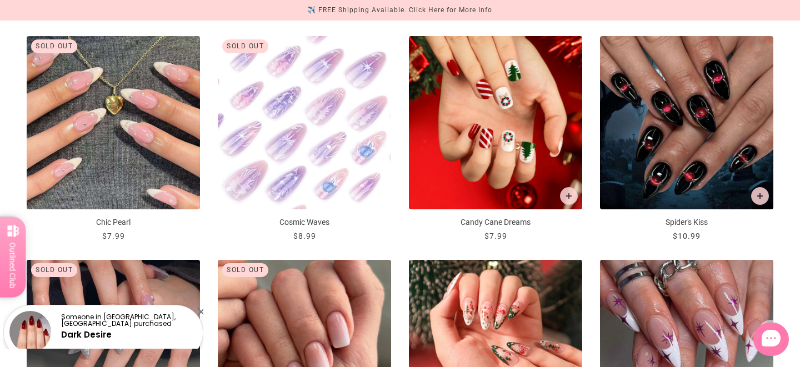
scroll to position [635, 0]
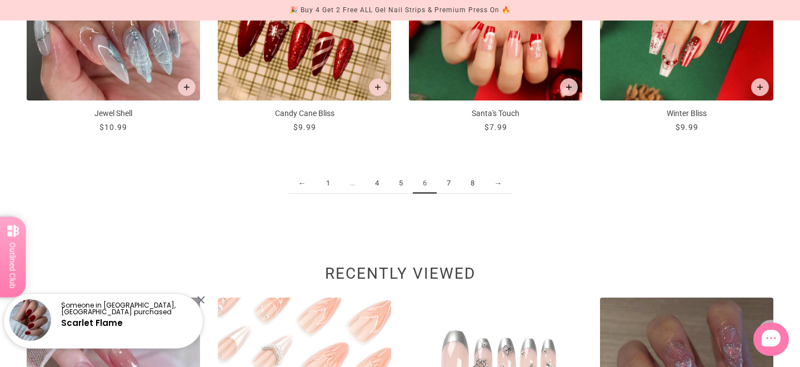
click at [446, 186] on link "7" at bounding box center [449, 183] width 24 height 21
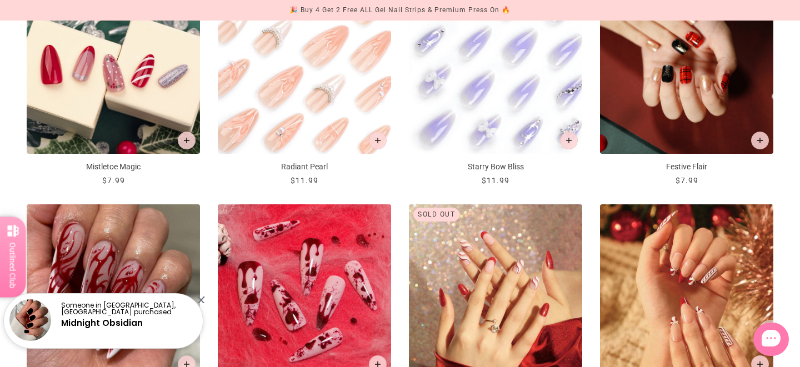
scroll to position [1029, 0]
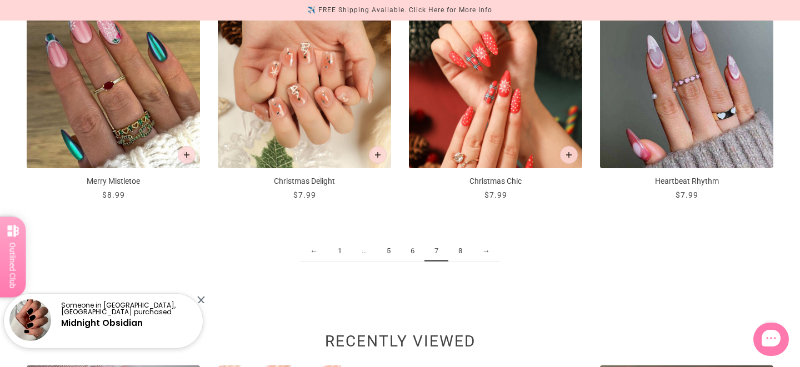
click at [462, 255] on link "8" at bounding box center [460, 251] width 24 height 21
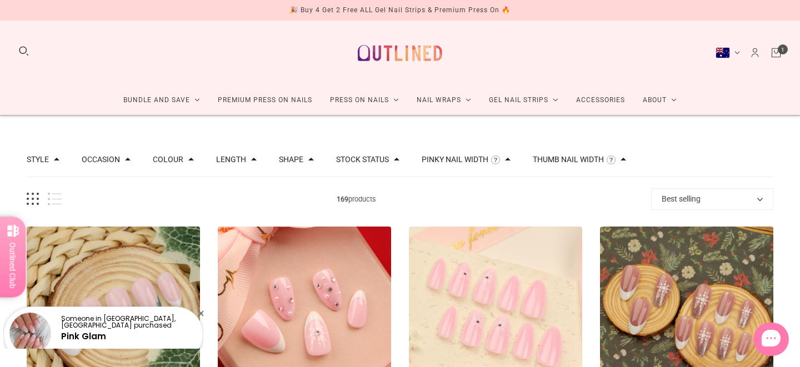
click at [770, 50] on icon "Cart" at bounding box center [776, 53] width 12 height 12
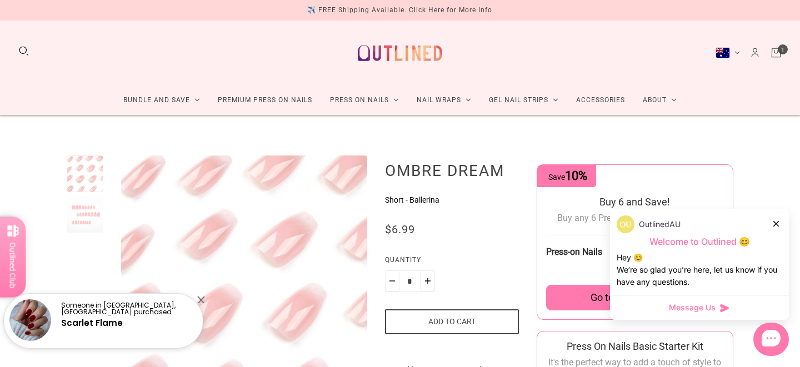
click at [69, 214] on div at bounding box center [85, 215] width 37 height 37
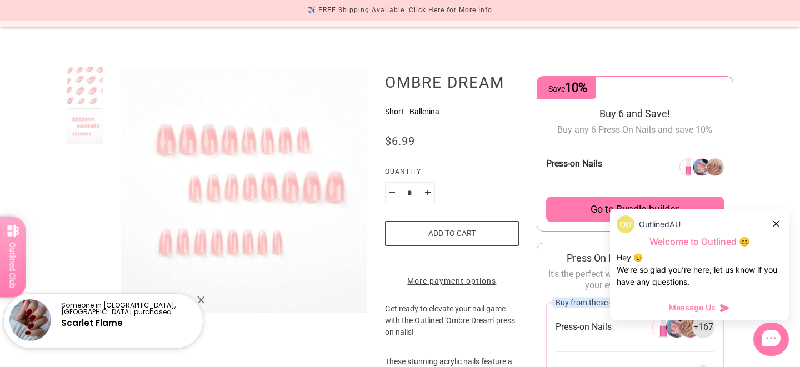
scroll to position [96, 0]
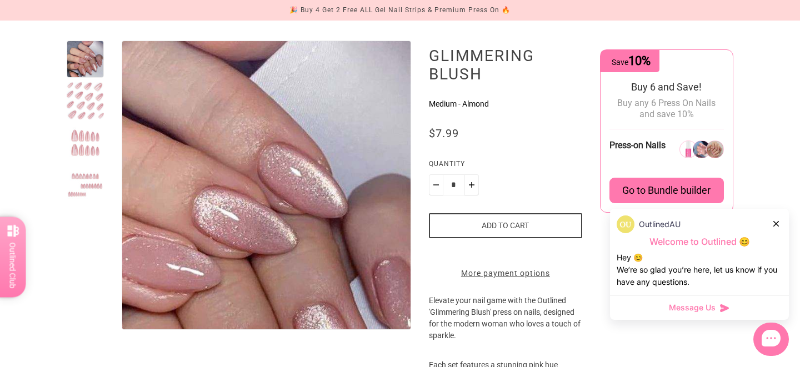
scroll to position [116, 0]
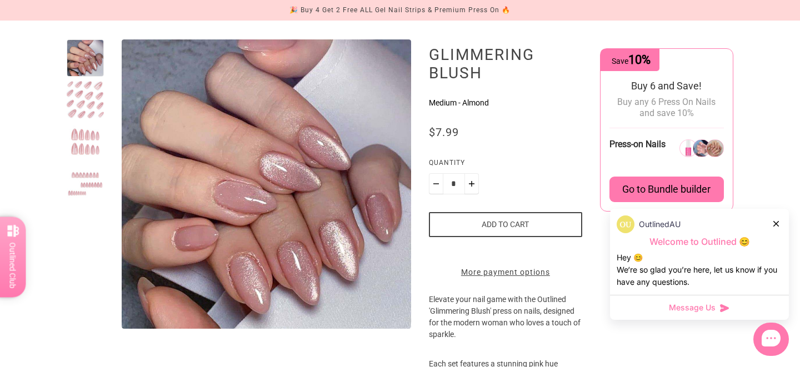
click at [78, 151] on div at bounding box center [85, 141] width 37 height 37
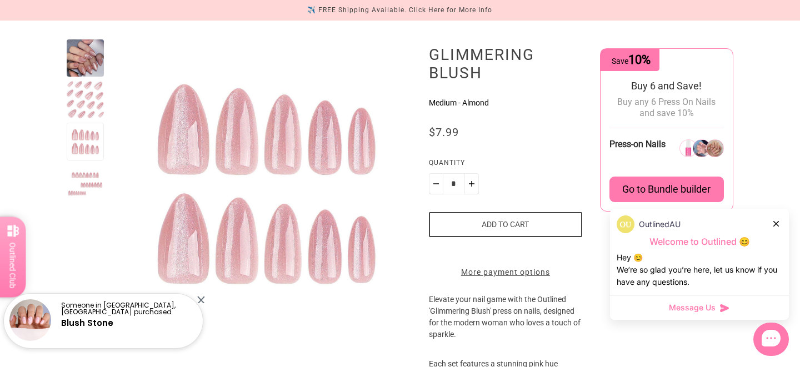
click at [83, 65] on div at bounding box center [85, 57] width 37 height 37
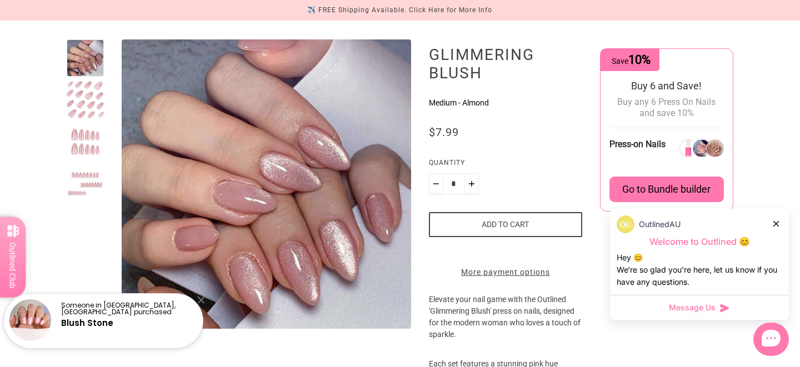
click at [93, 107] on div at bounding box center [85, 99] width 37 height 37
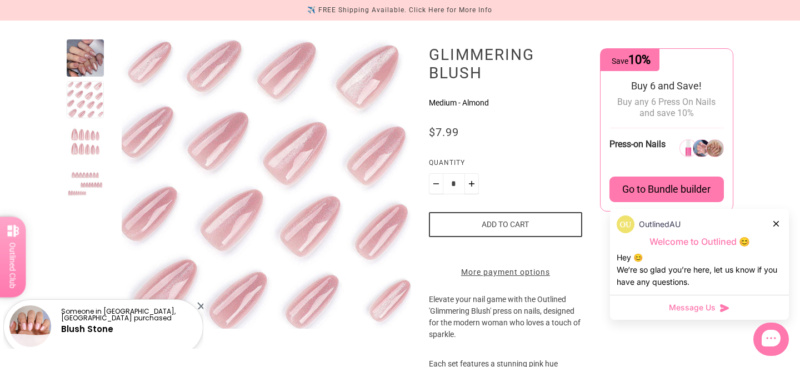
click at [87, 138] on div at bounding box center [85, 141] width 37 height 37
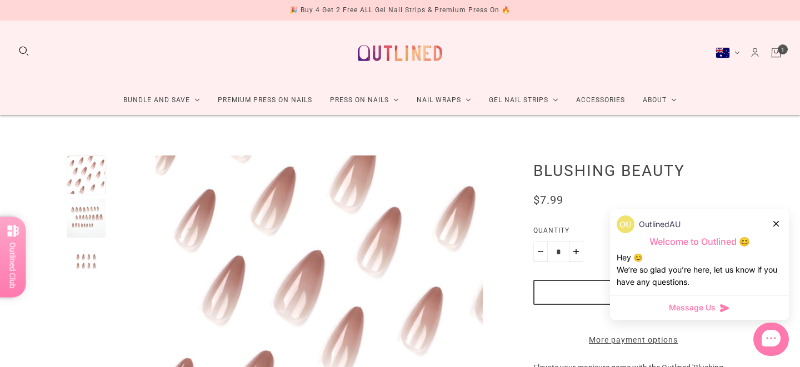
click at [779, 49] on link "Cart" at bounding box center [776, 53] width 12 height 12
